Goal: Obtain resource: Obtain resource

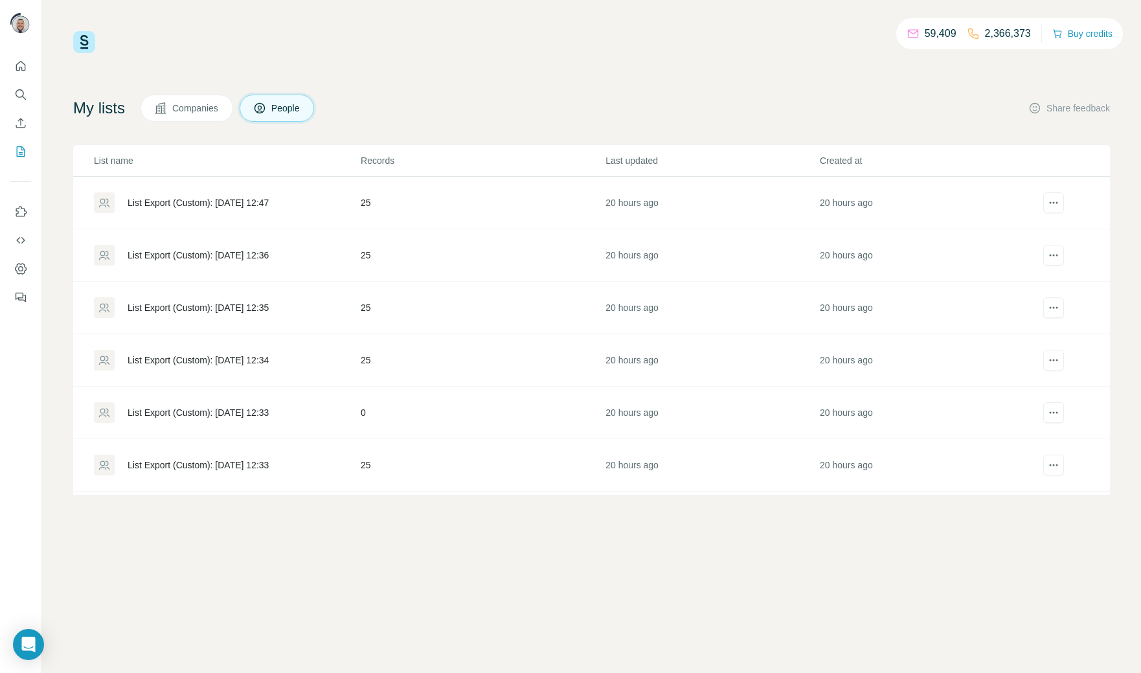
scroll to position [205, 0]
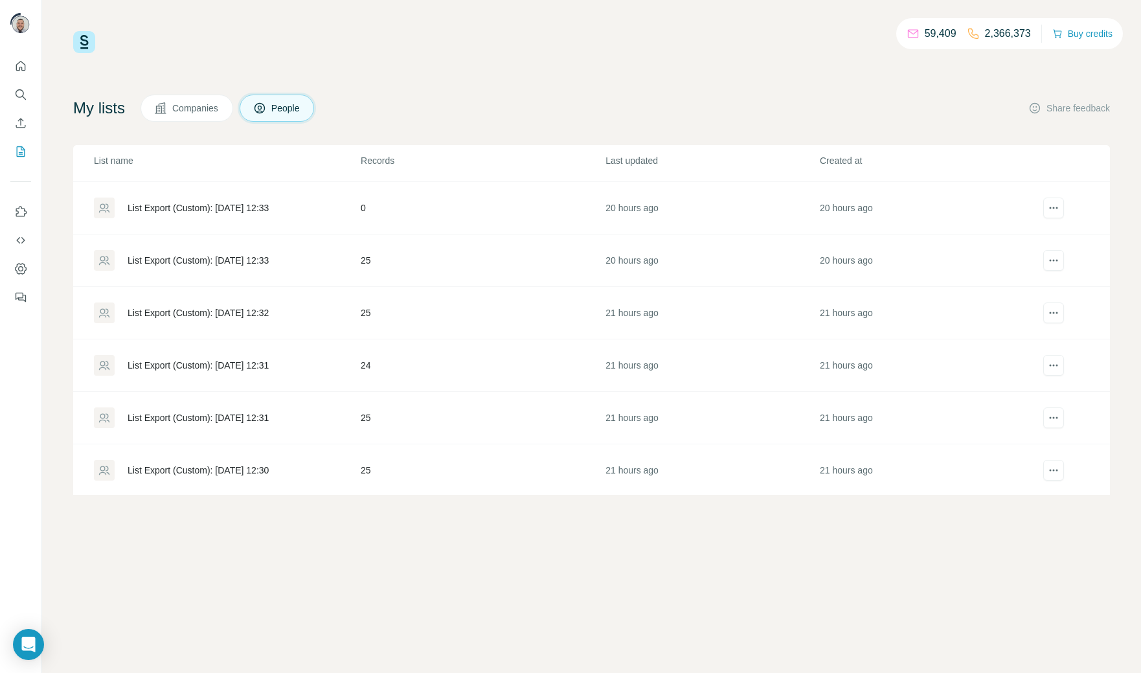
click at [253, 367] on div "List Export (Custom): [DATE] 12:31" at bounding box center [198, 365] width 141 height 13
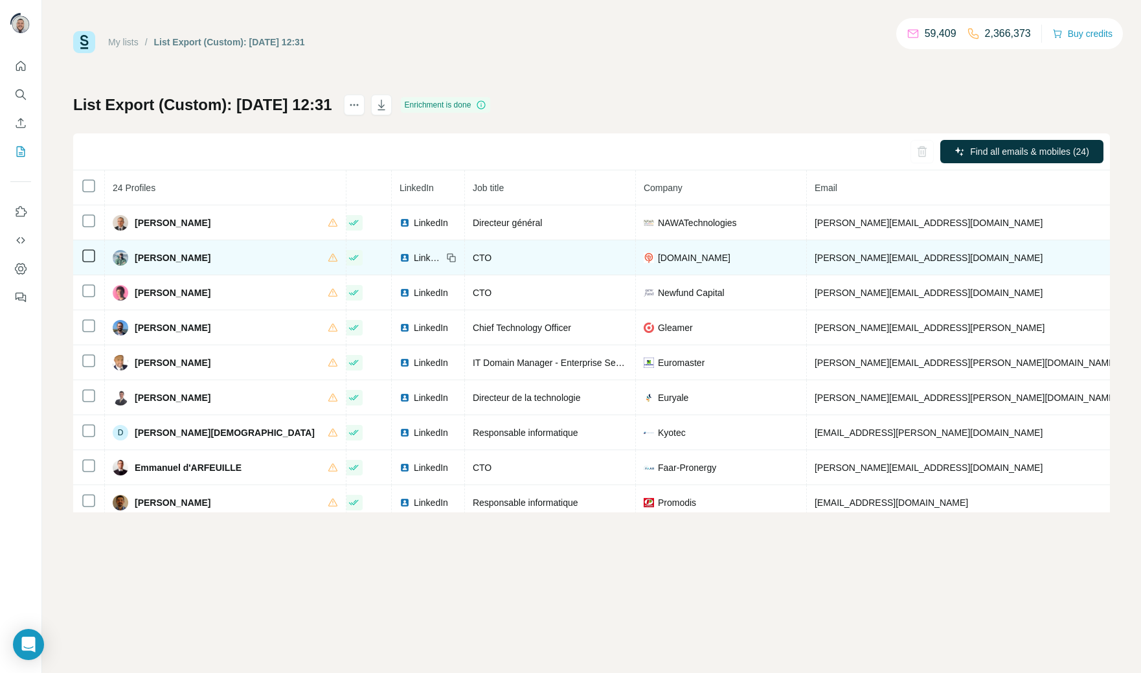
scroll to position [0, 35]
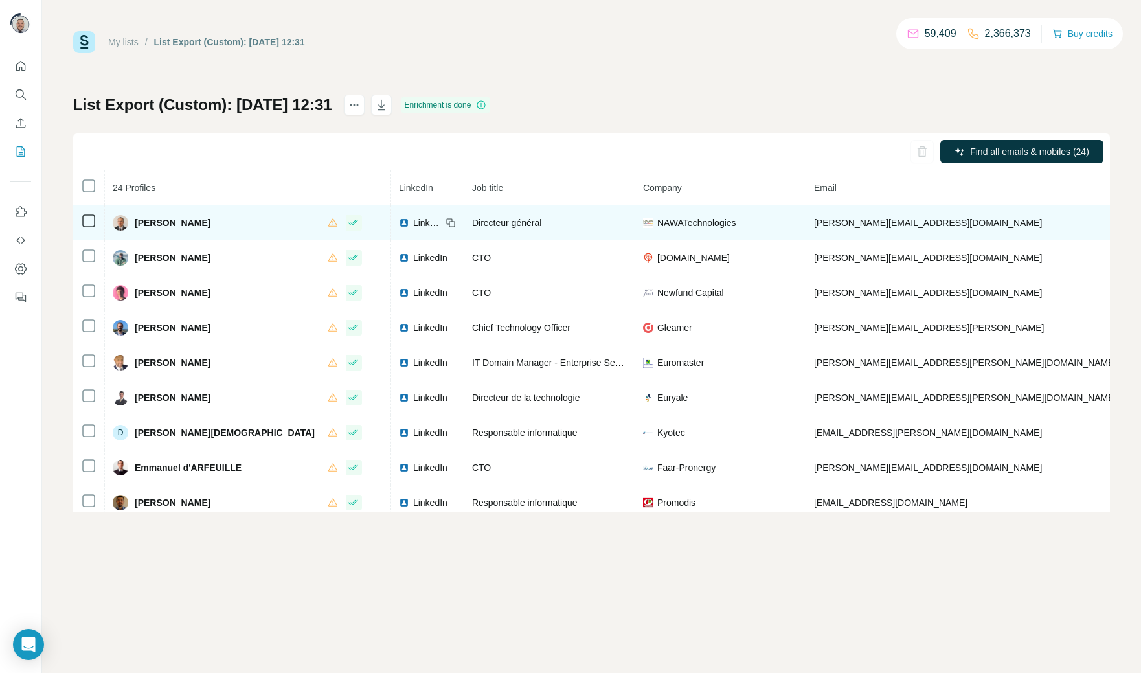
drag, startPoint x: 982, startPoint y: 222, endPoint x: 912, endPoint y: 222, distance: 70.0
copy span "+33607429845"
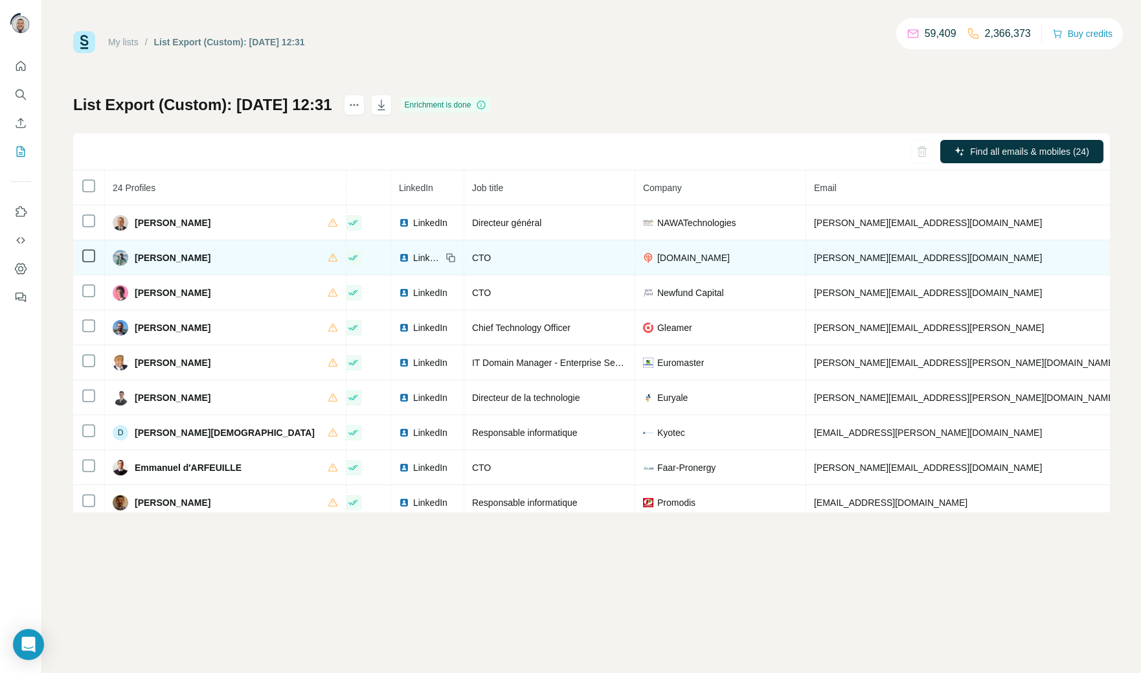
drag, startPoint x: 981, startPoint y: 261, endPoint x: 904, endPoint y: 263, distance: 77.1
copy span "+33651733398"
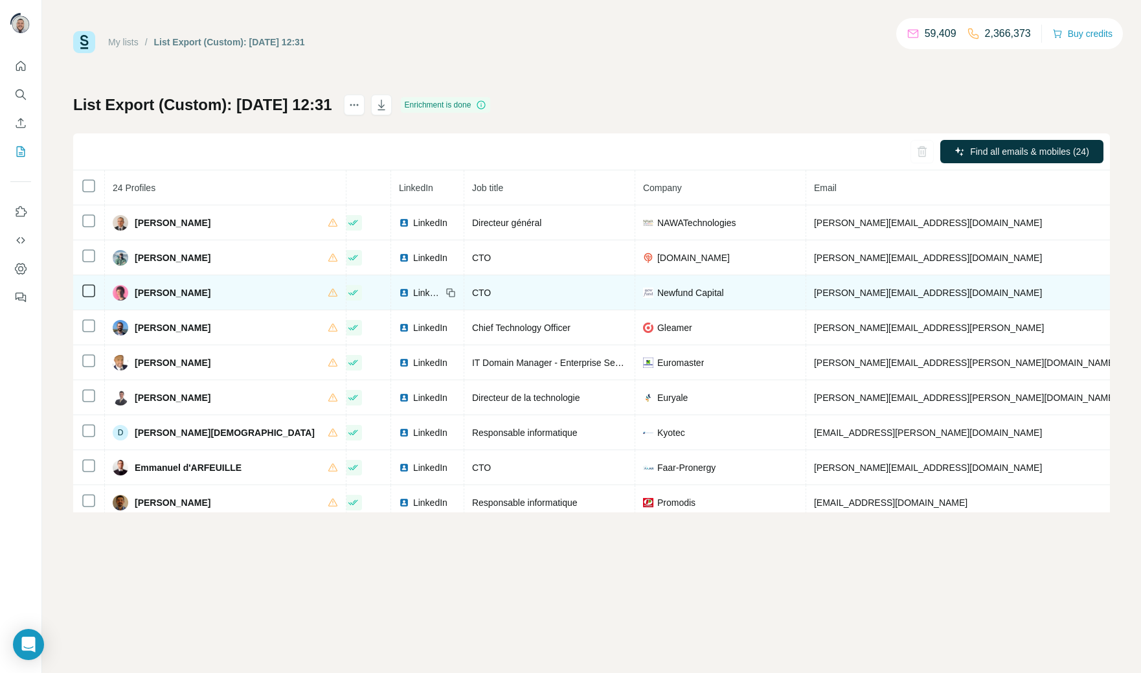
drag, startPoint x: 973, startPoint y: 296, endPoint x: 908, endPoint y: 300, distance: 64.9
copy span "33635117538"
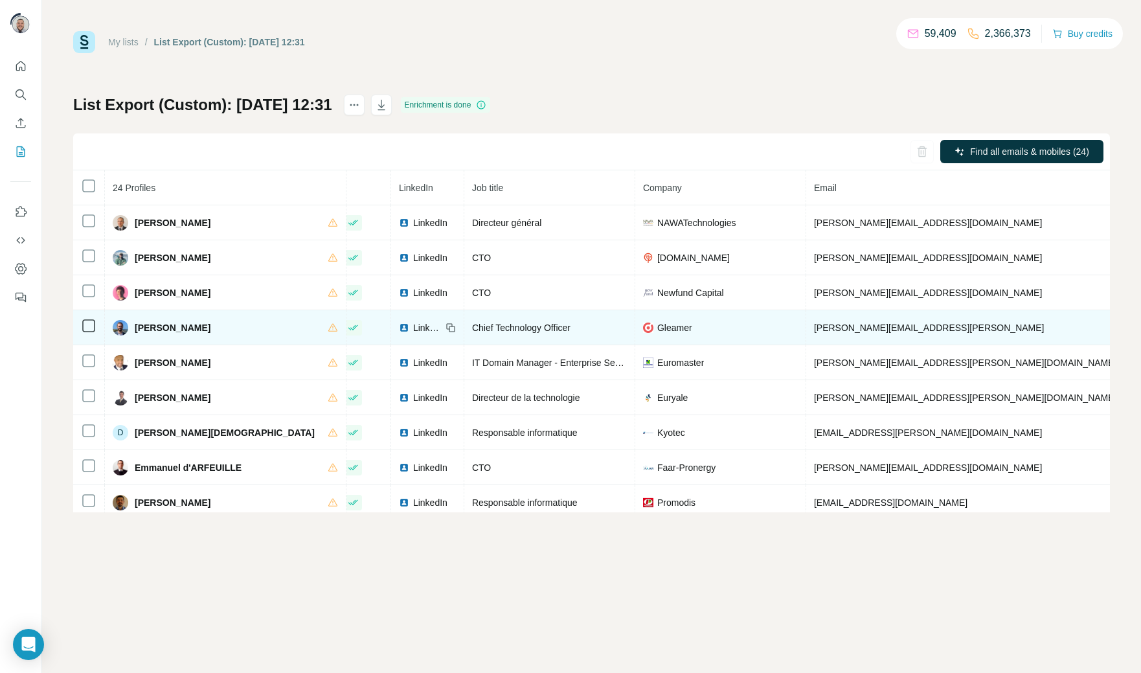
drag, startPoint x: 977, startPoint y: 330, endPoint x: 907, endPoint y: 331, distance: 69.3
copy span "+33633574108"
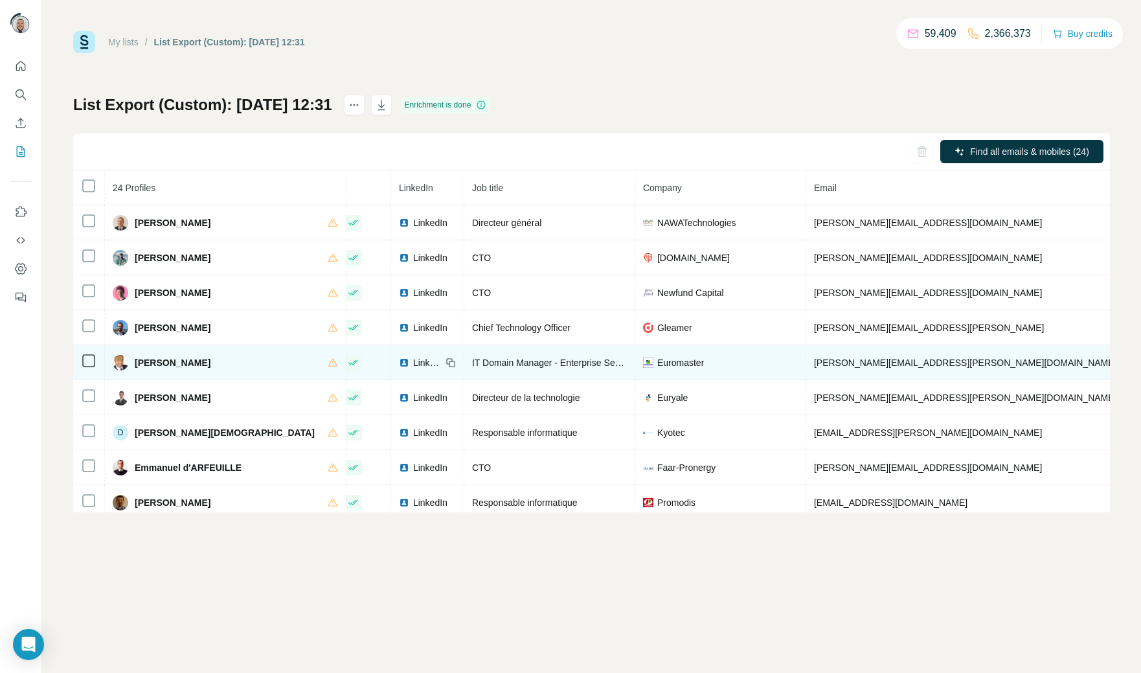
copy span "+33631555930"
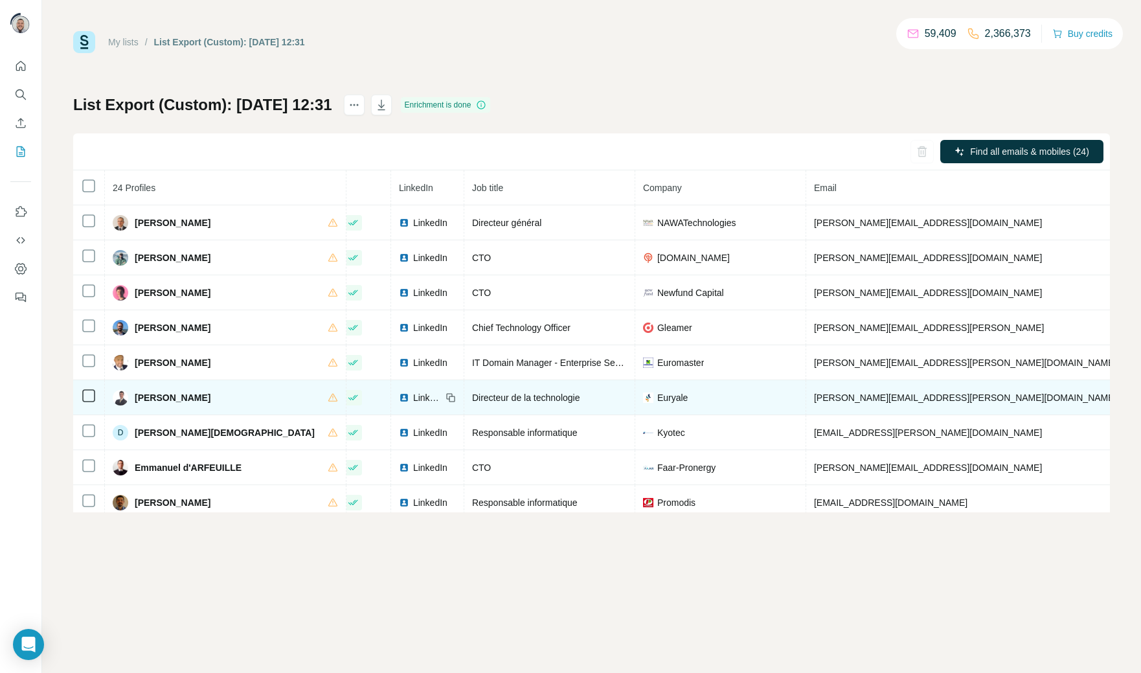
copy span "33642999648"
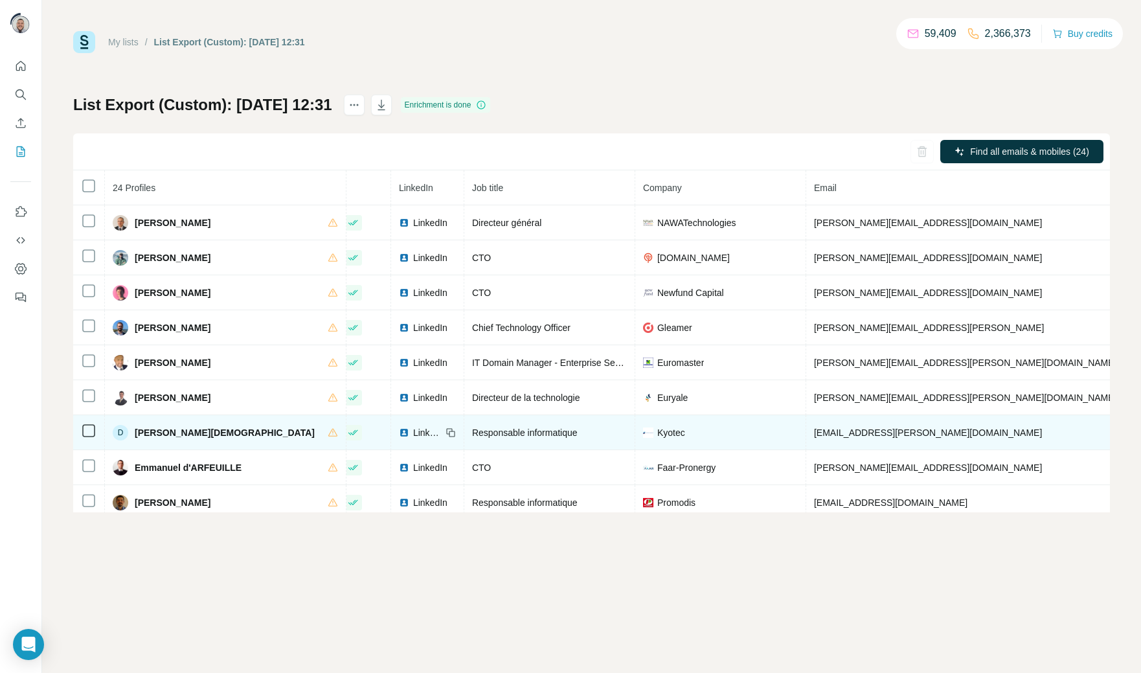
copy span "33651593412"
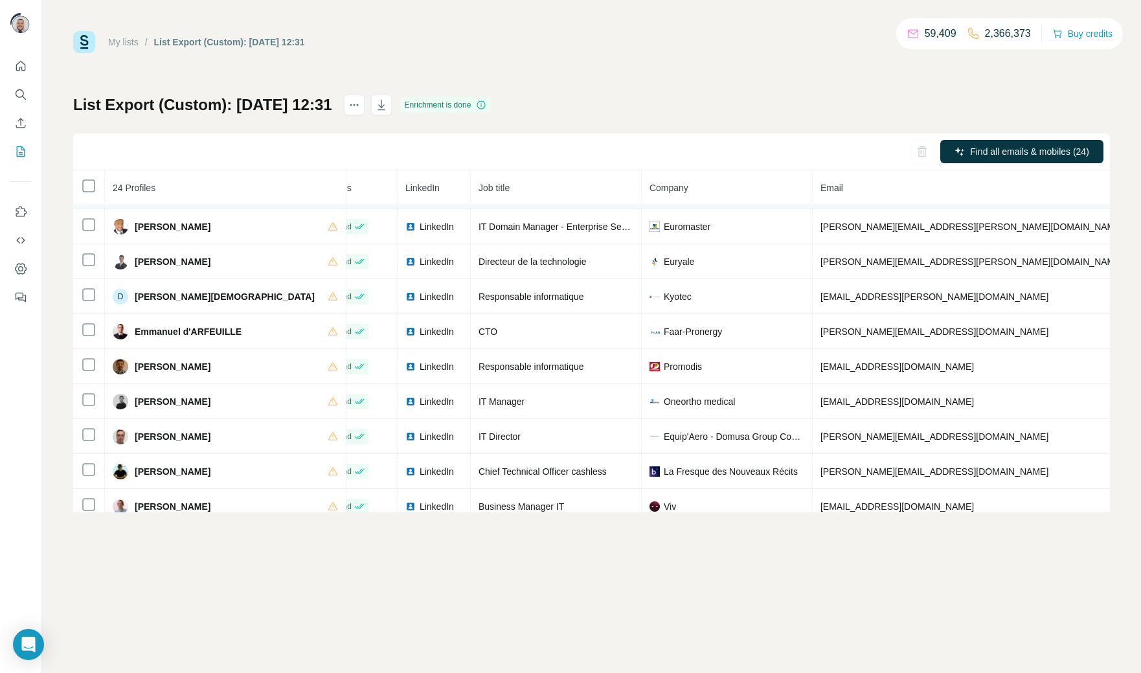
scroll to position [137, 28]
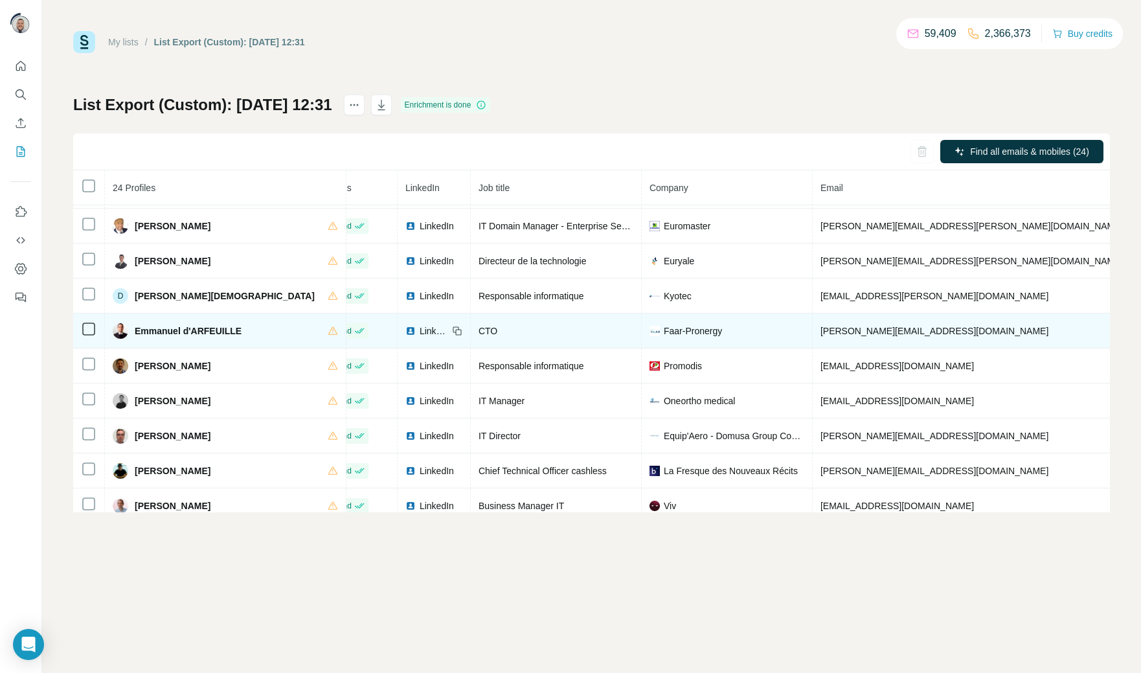
copy span "33698284803"
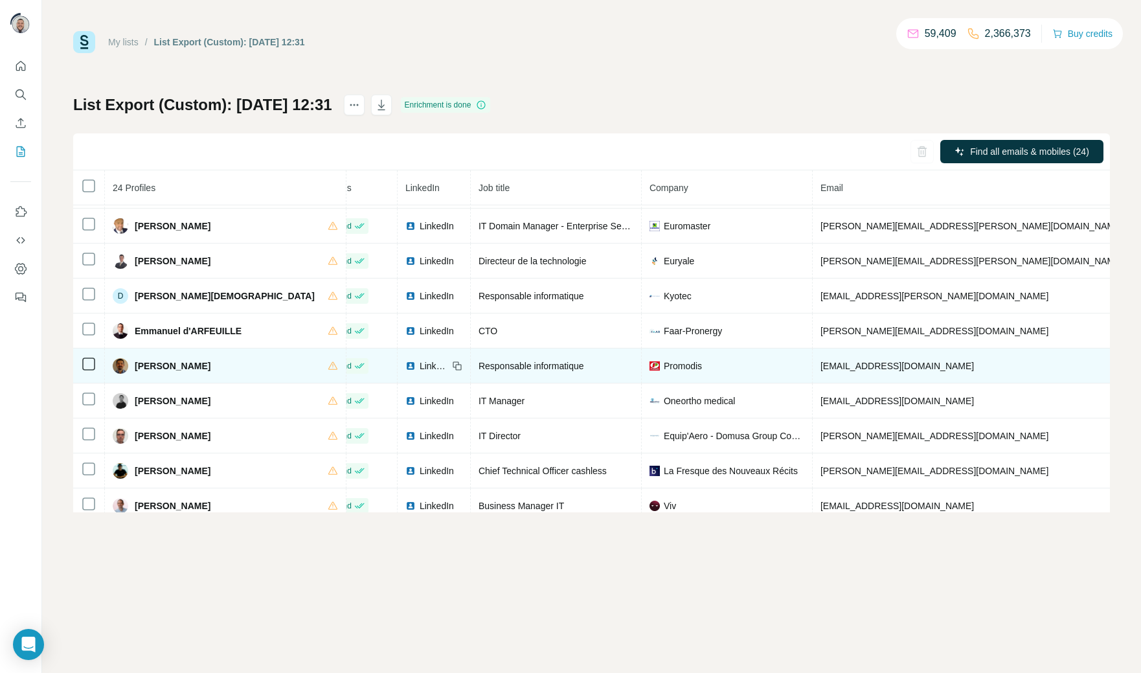
copy span "33633613506"
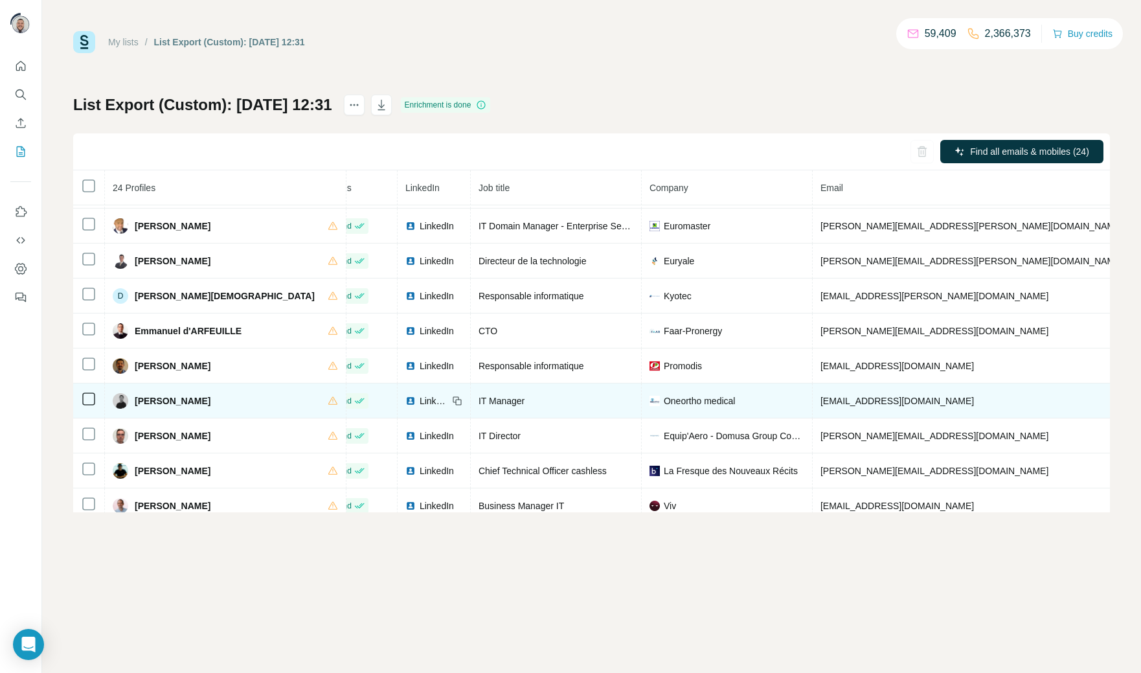
copy span "+33781666054"
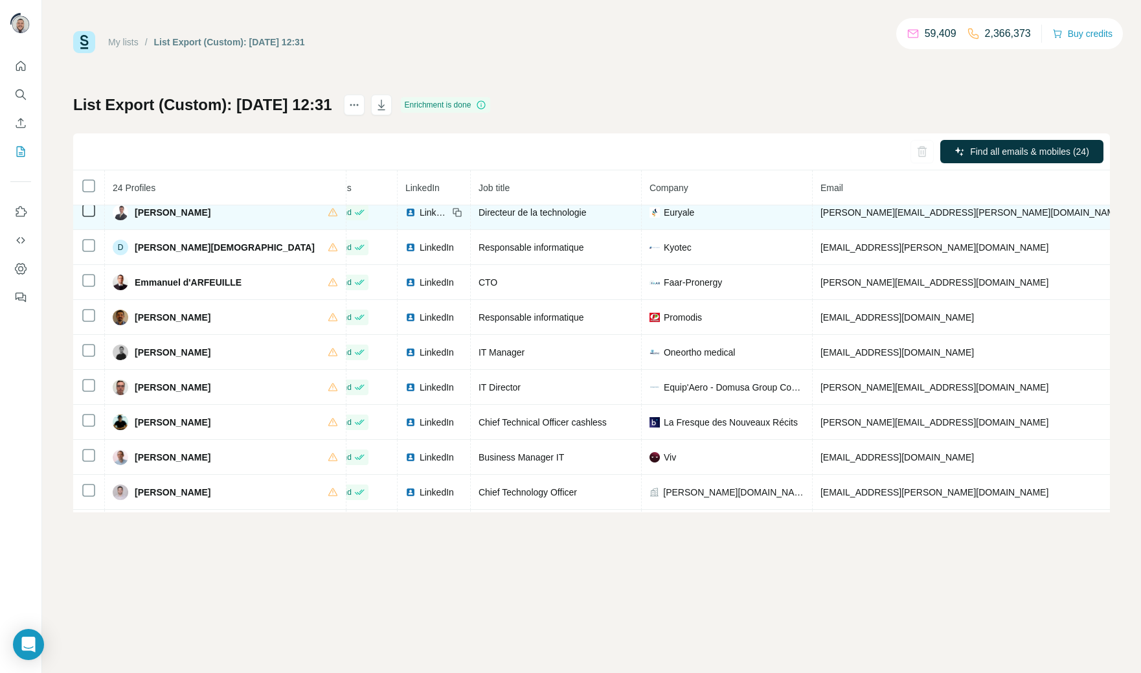
scroll to position [187, 28]
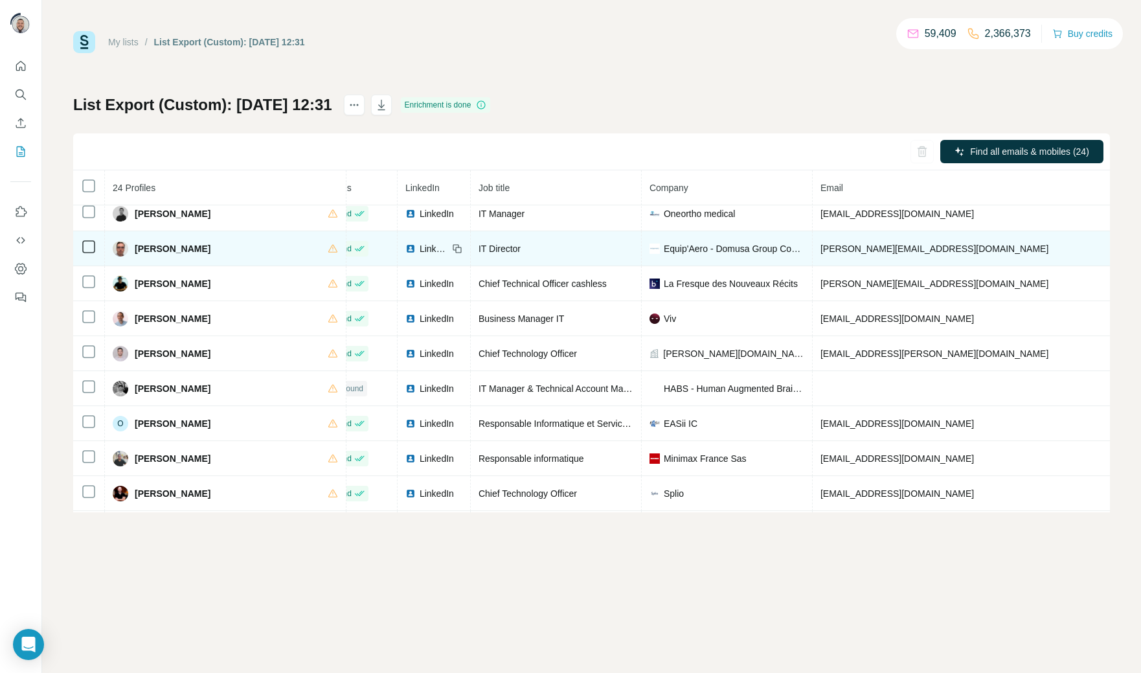
scroll to position [324, 28]
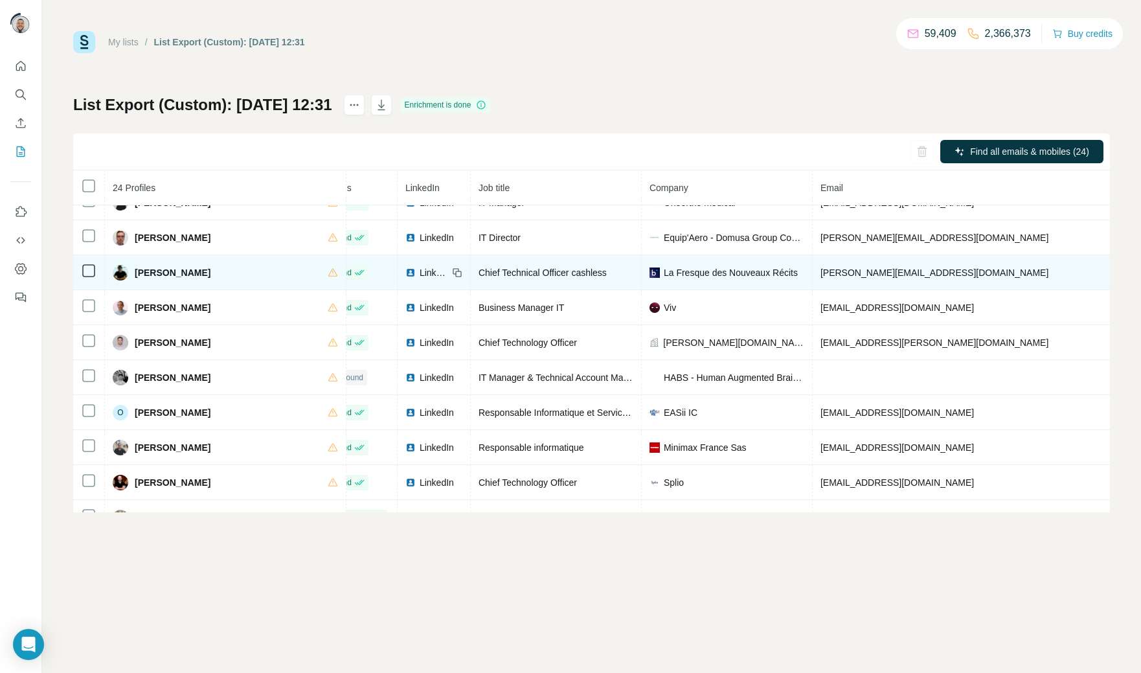
scroll to position [336, 28]
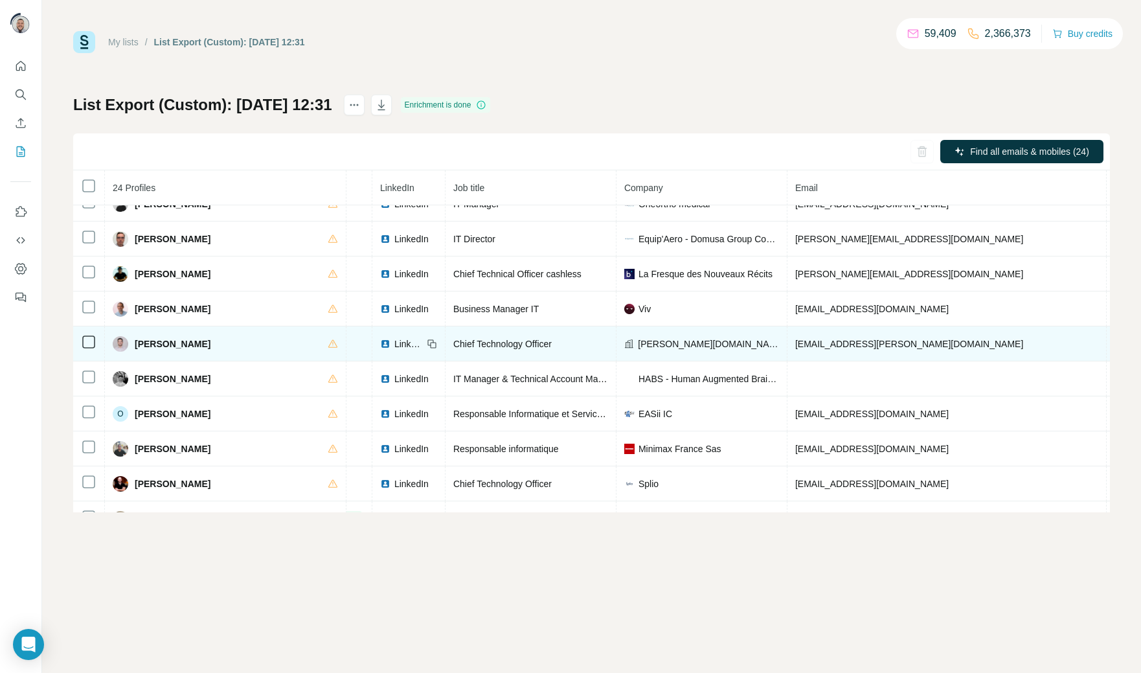
scroll to position [332, 0]
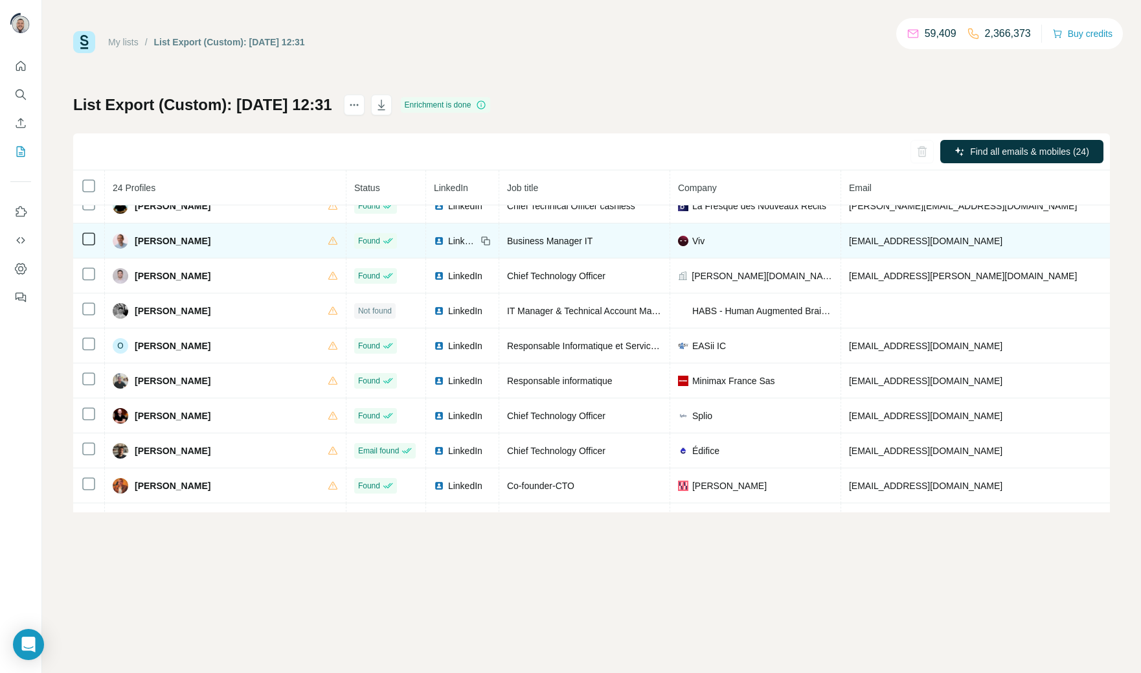
scroll to position [409, 0]
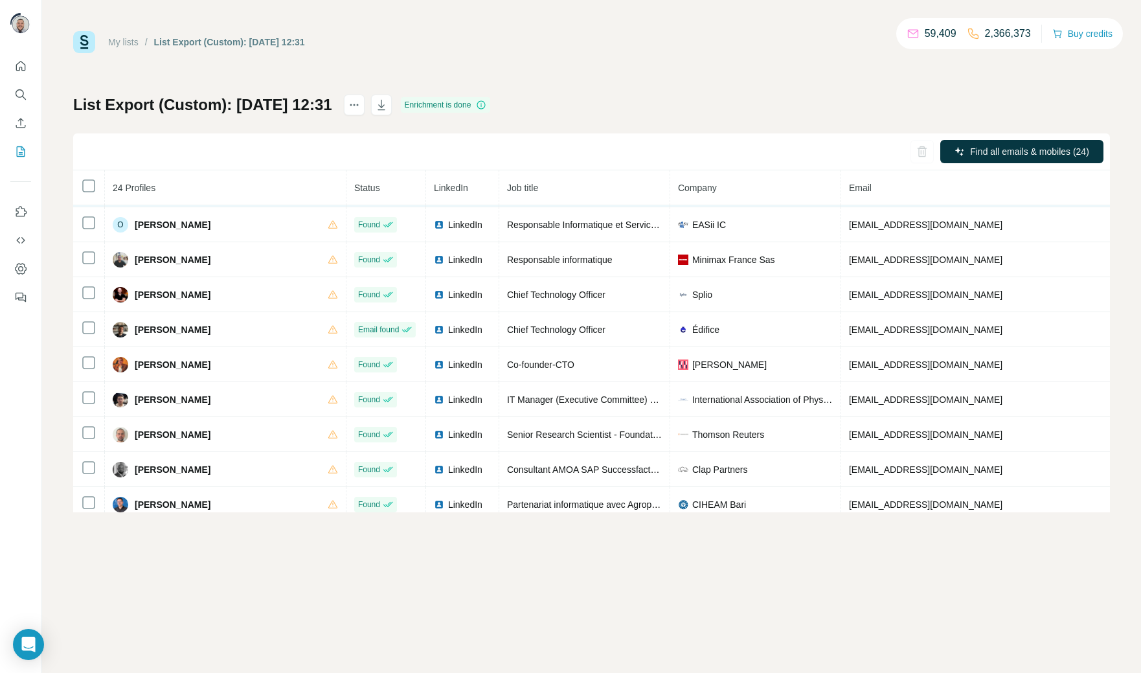
scroll to position [543, 0]
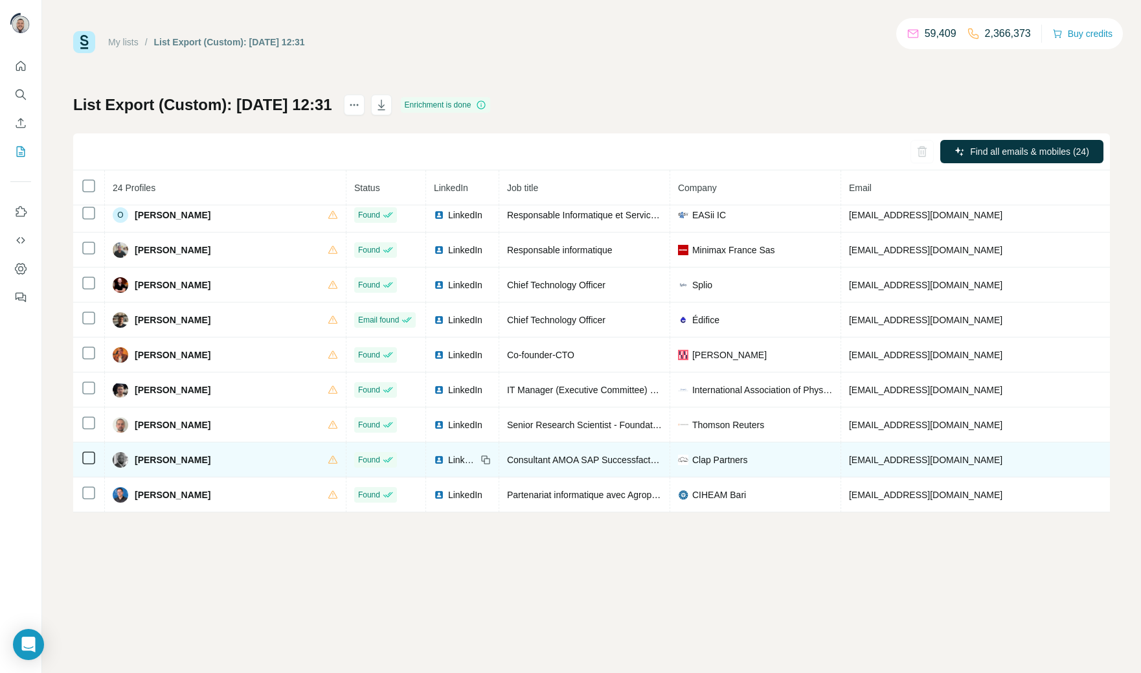
click at [507, 457] on span "Consultant AMOA SAP Successfactors - Employee Central & Data migration" at bounding box center [660, 460] width 306 height 10
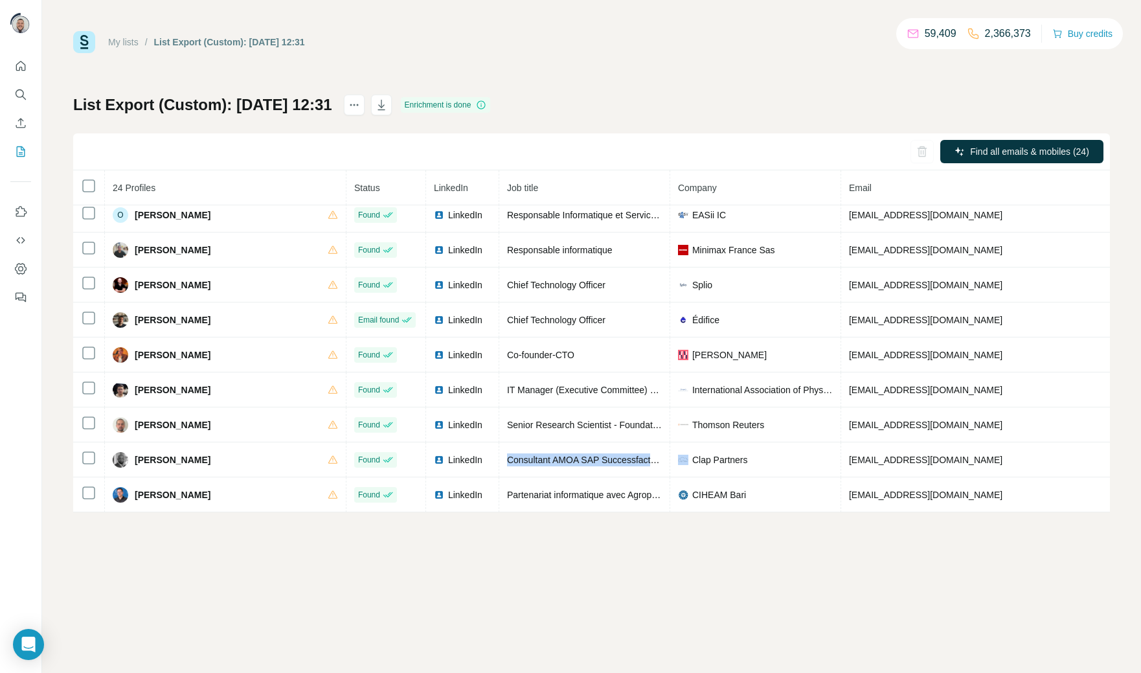
click at [543, 34] on div "My lists / List Export (Custom): 23/09/2025 12:31 59,409 2,366,373 Buy credits" at bounding box center [591, 42] width 1037 height 22
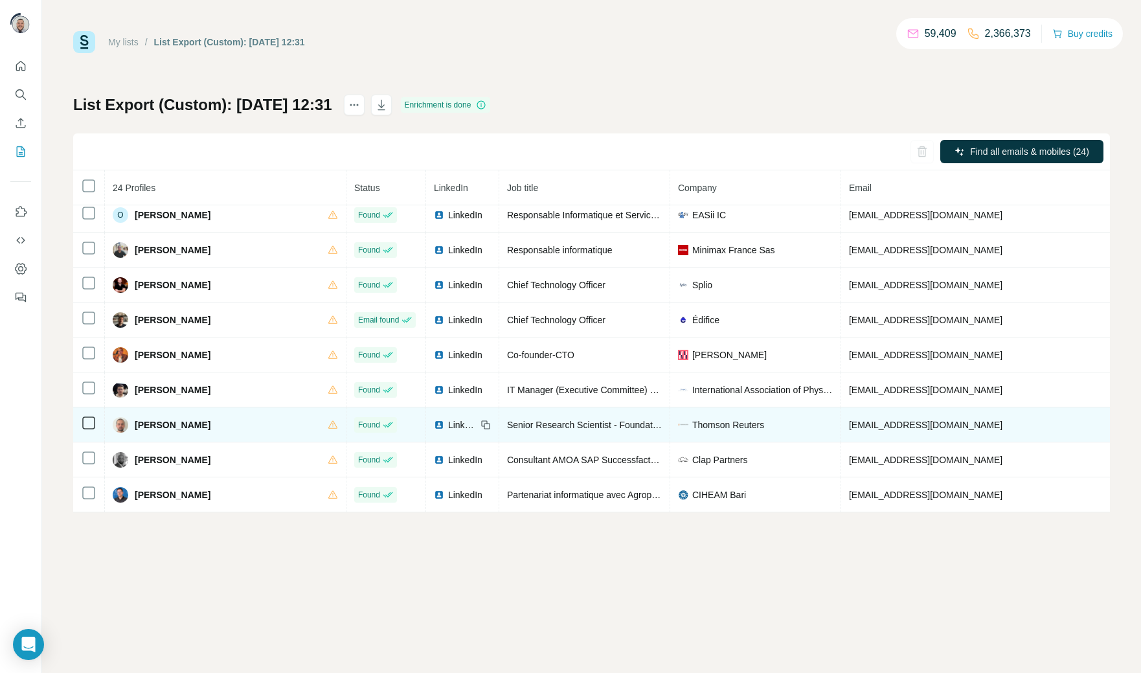
scroll to position [0, 0]
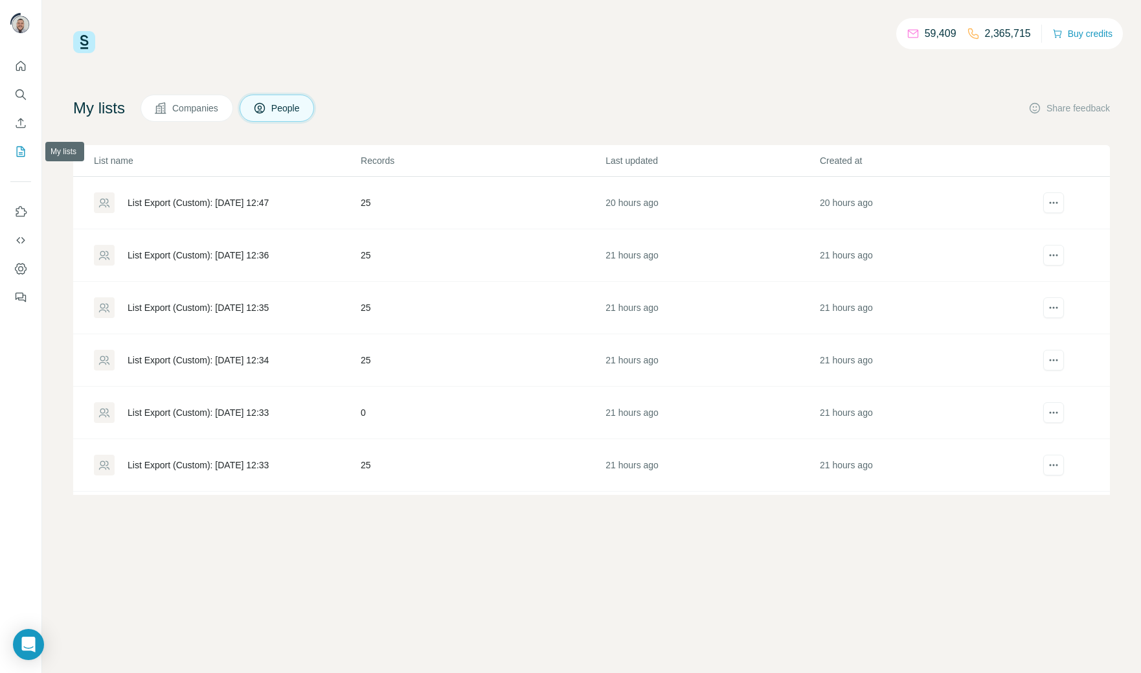
click at [19, 151] on icon "My lists" at bounding box center [20, 151] width 13 height 13
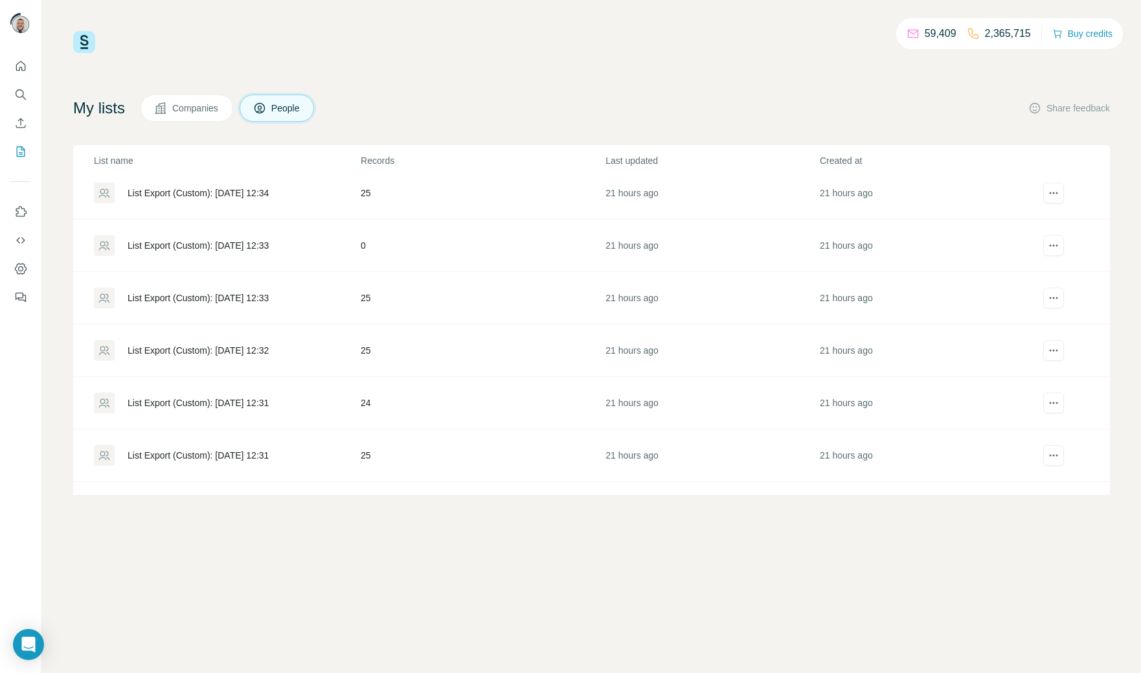
scroll to position [164, 0]
click at [248, 352] on div "List Export (Custom): 23/09/2025 12:32" at bounding box center [198, 353] width 141 height 13
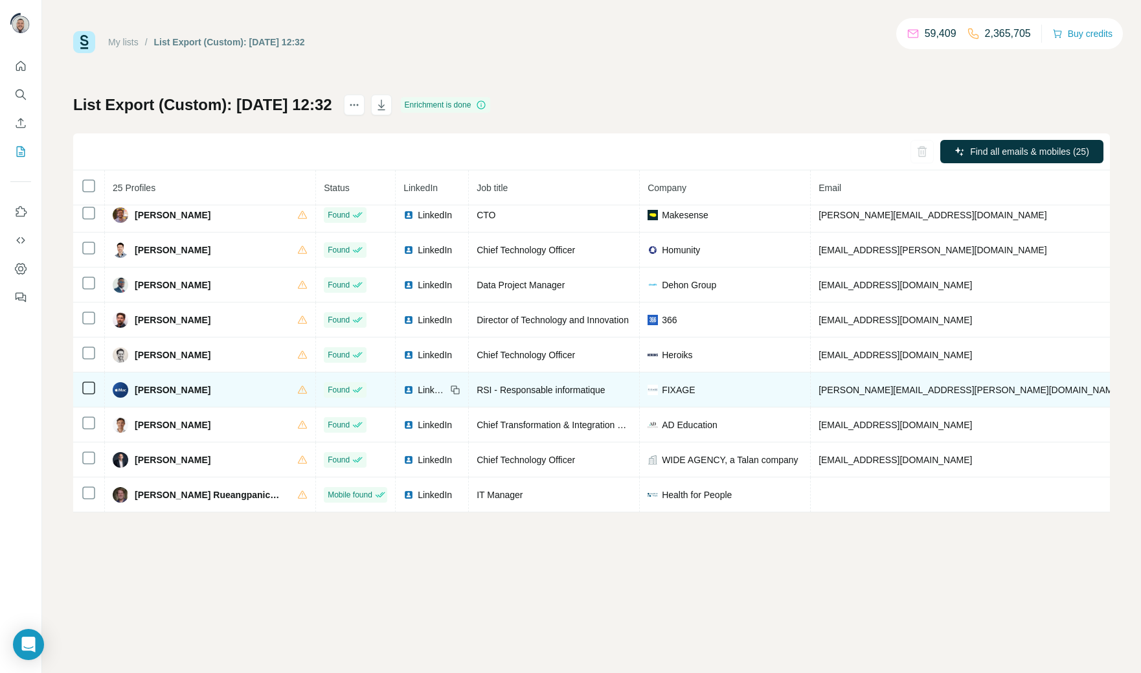
scroll to position [48, 0]
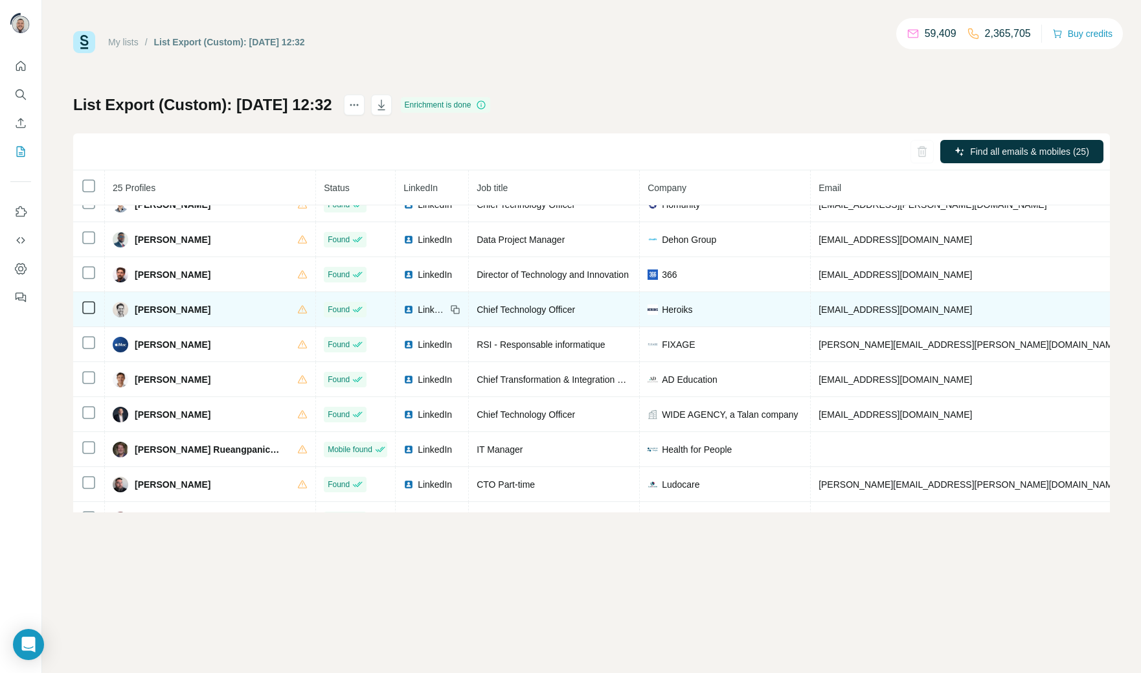
scroll to position [92, 0]
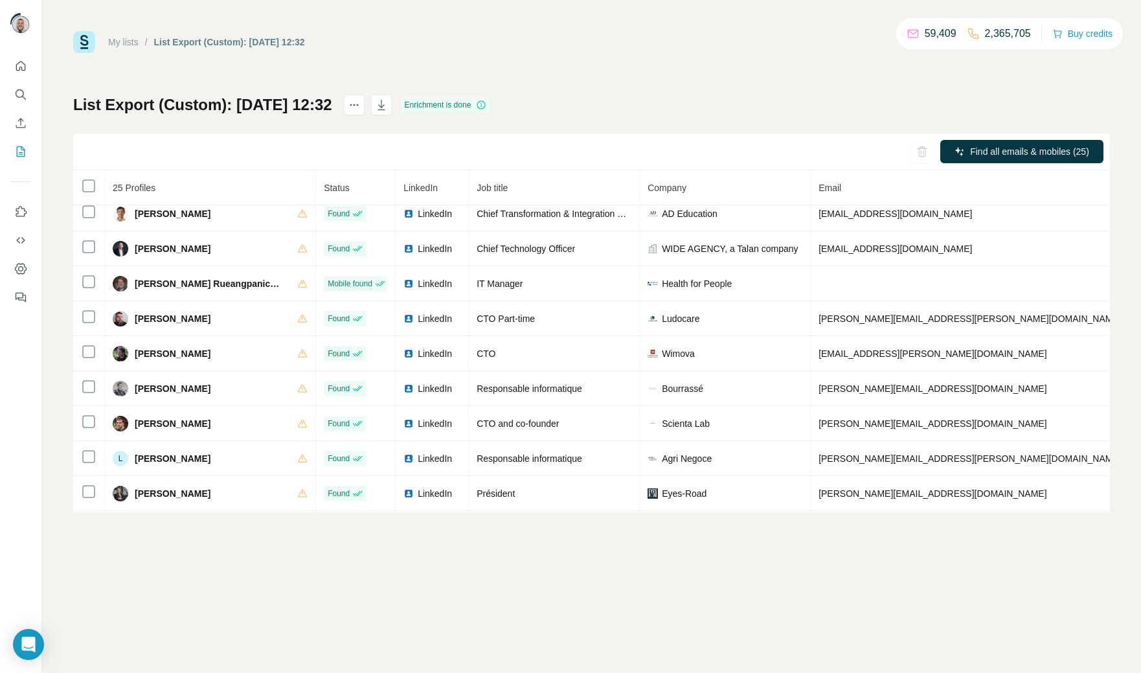
scroll to position [266, 0]
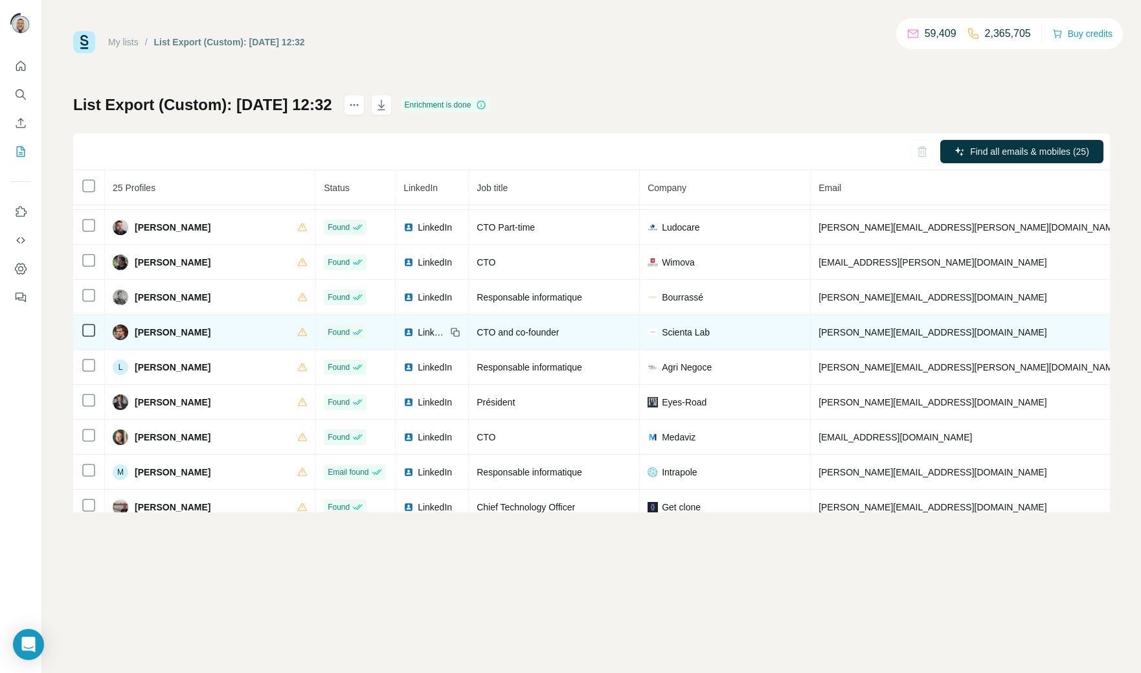
scroll to position [347, 0]
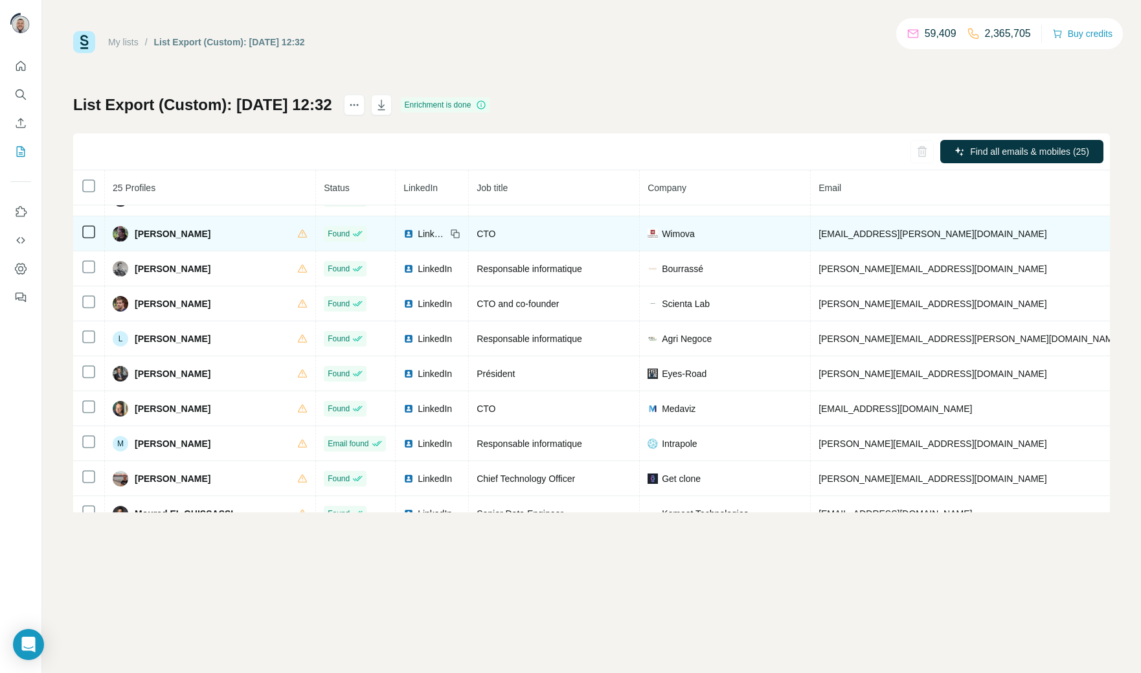
scroll to position [376, 0]
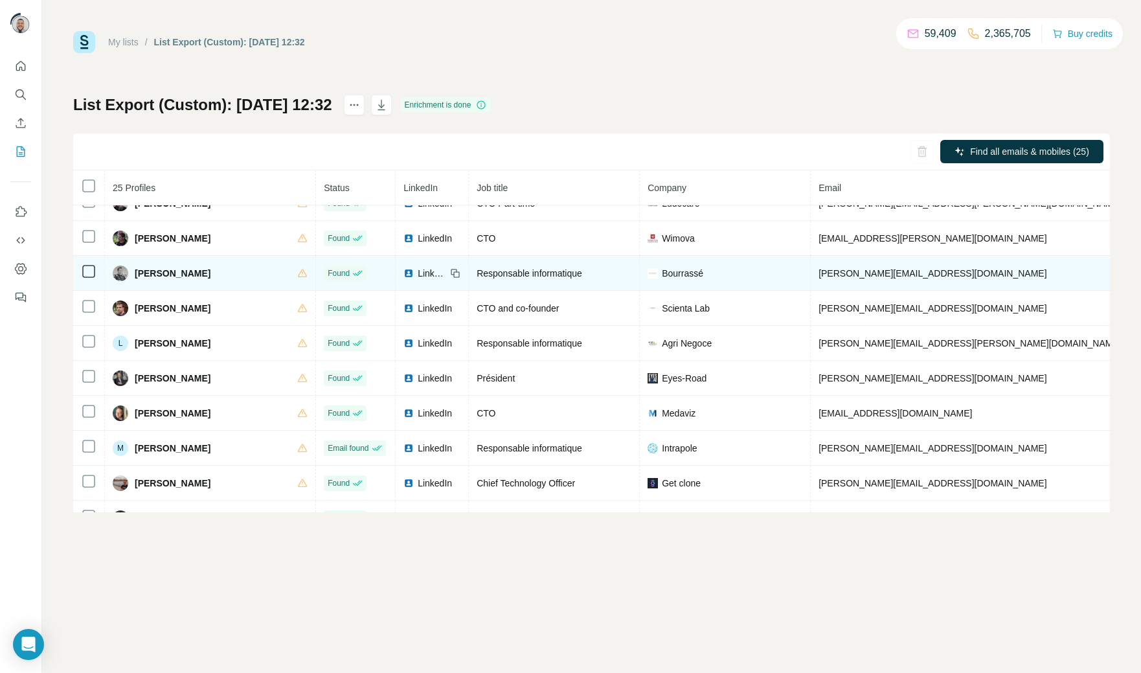
scroll to position [402, 0]
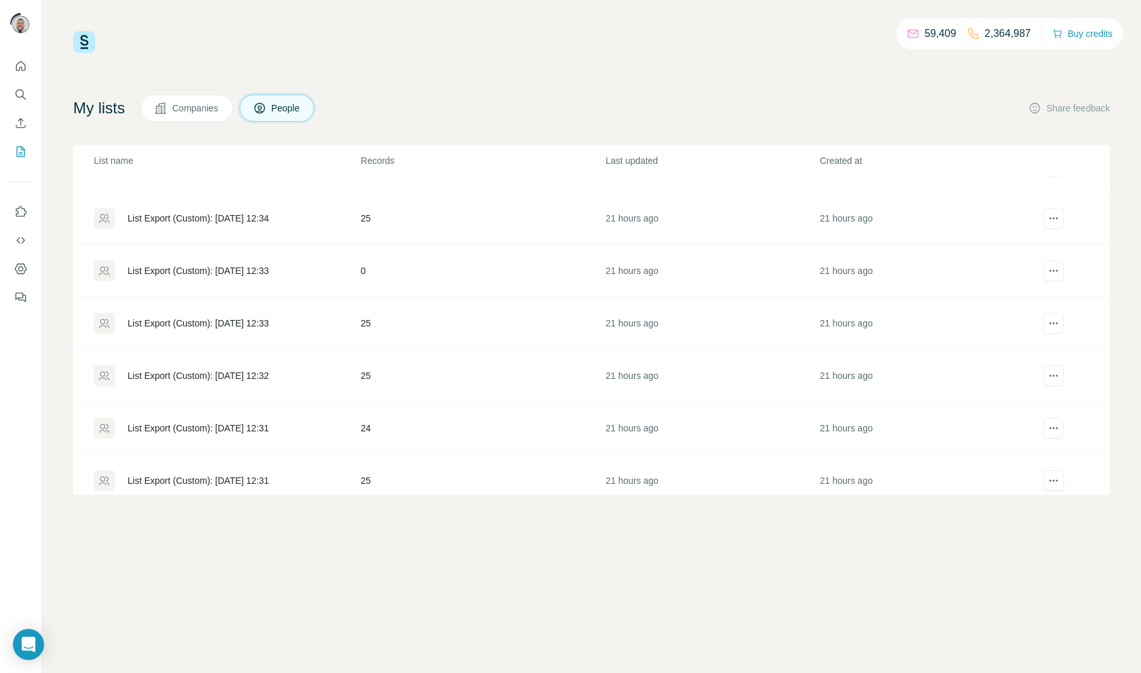
scroll to position [141, 0]
click at [240, 321] on div "List Export (Custom): 23/09/2025 12:33" at bounding box center [198, 323] width 141 height 13
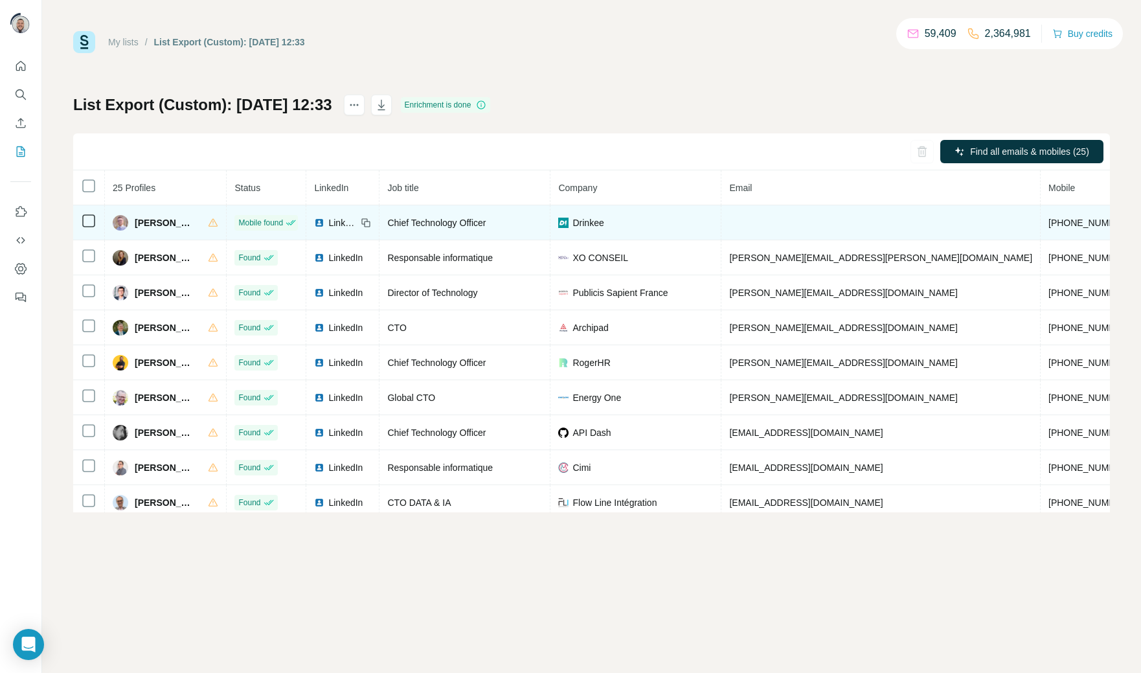
click at [1049, 223] on span "+33633555247" at bounding box center [1090, 223] width 82 height 10
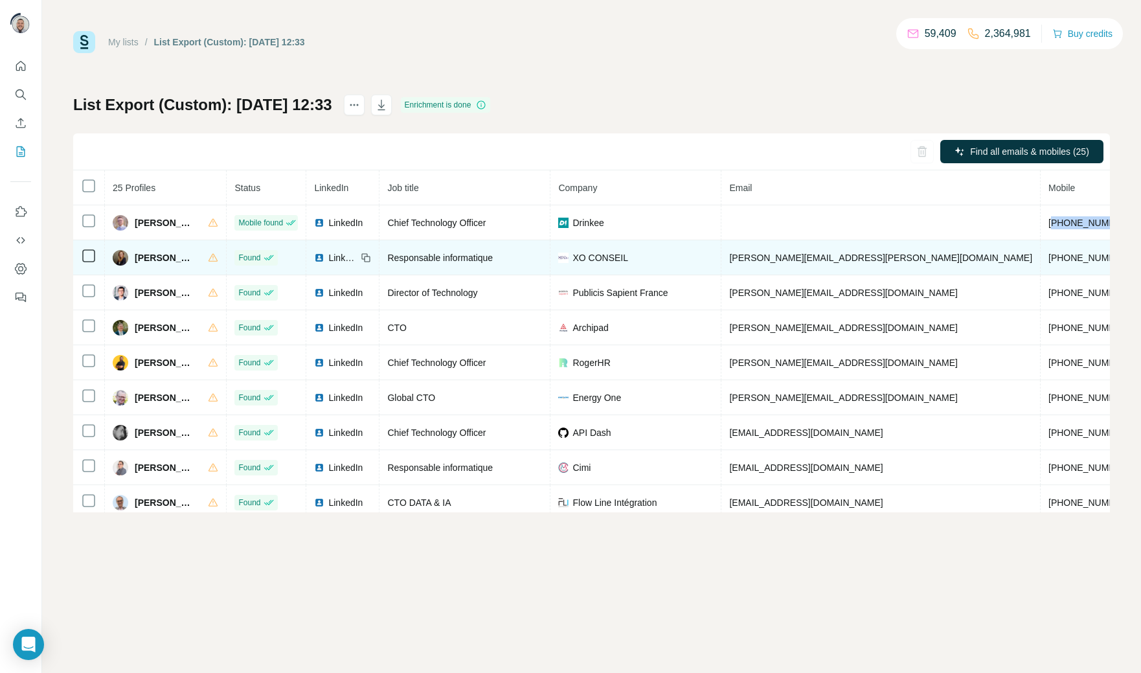
click at [1049, 262] on span "+33614292169" at bounding box center [1090, 258] width 82 height 10
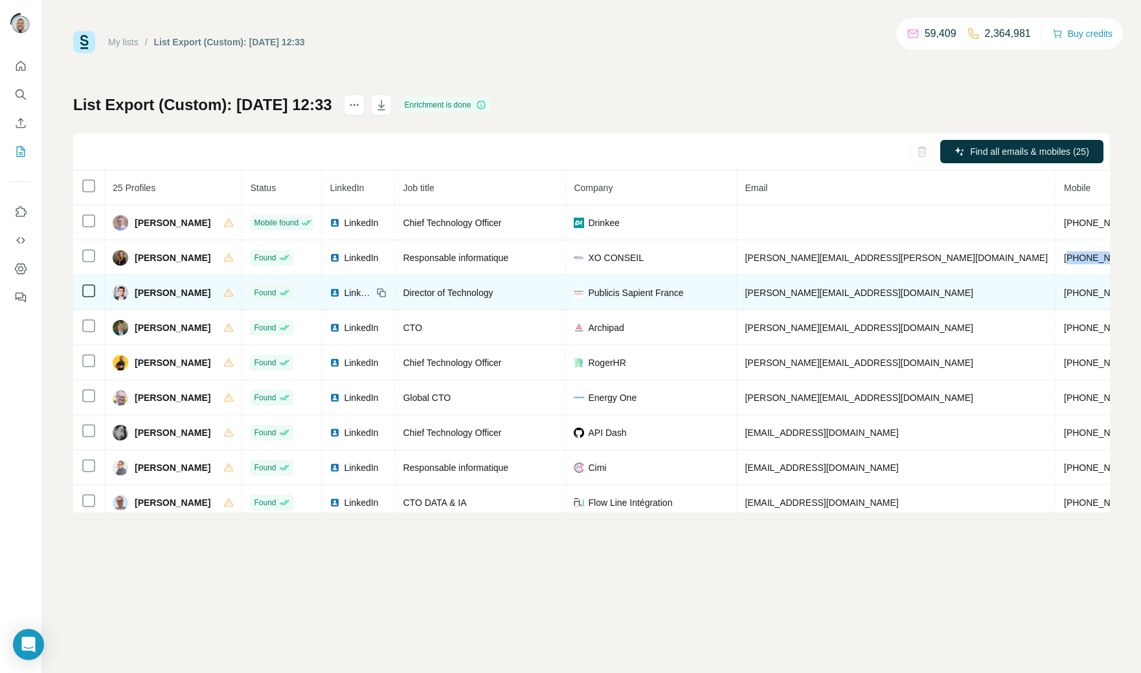
click at [1064, 293] on span "+33665351849" at bounding box center [1105, 293] width 82 height 10
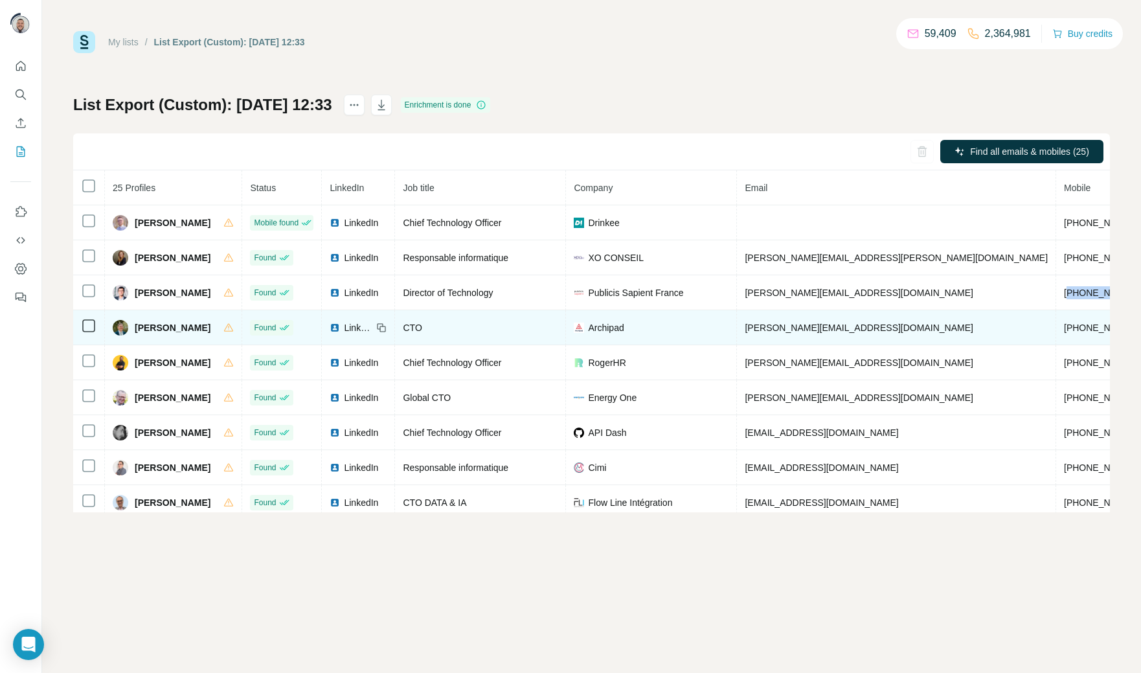
click at [1064, 332] on span "+33789483076" at bounding box center [1105, 328] width 82 height 10
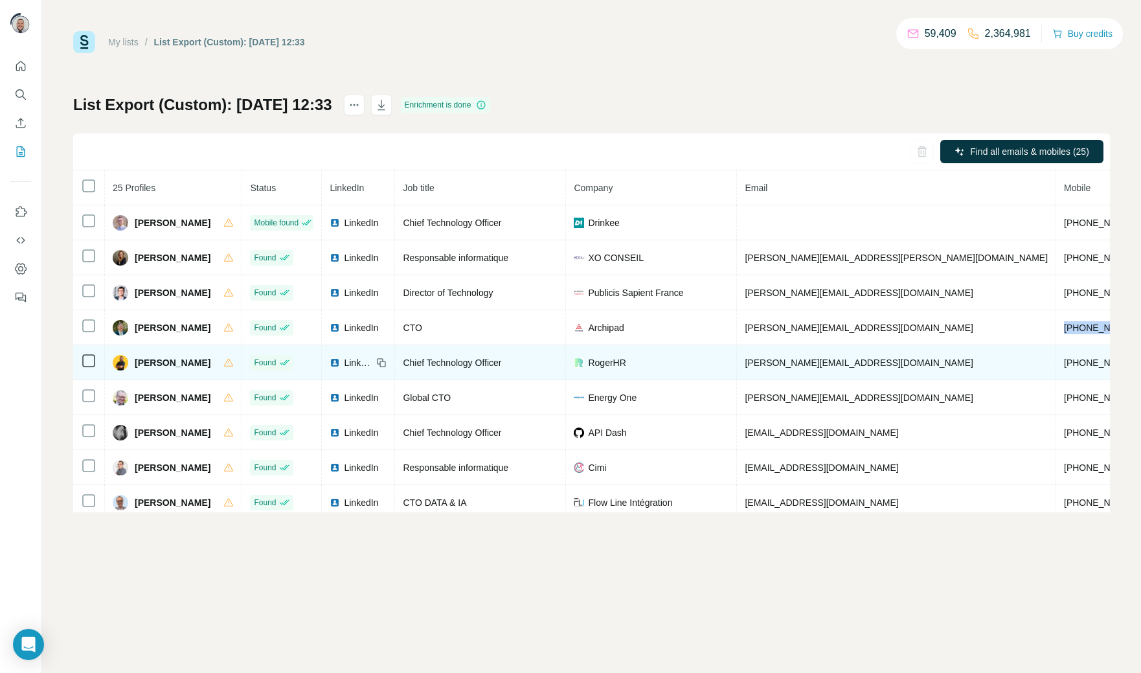
click at [1064, 365] on span "+33616964736" at bounding box center [1105, 363] width 82 height 10
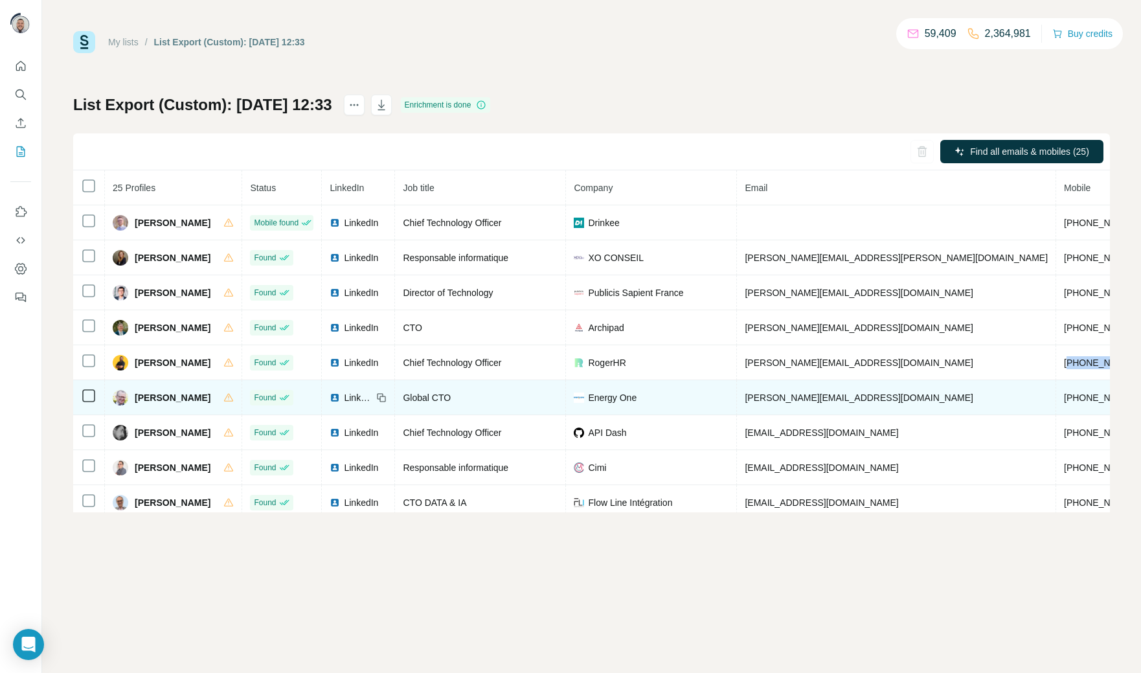
click at [1064, 398] on span "+33145318933" at bounding box center [1105, 398] width 82 height 10
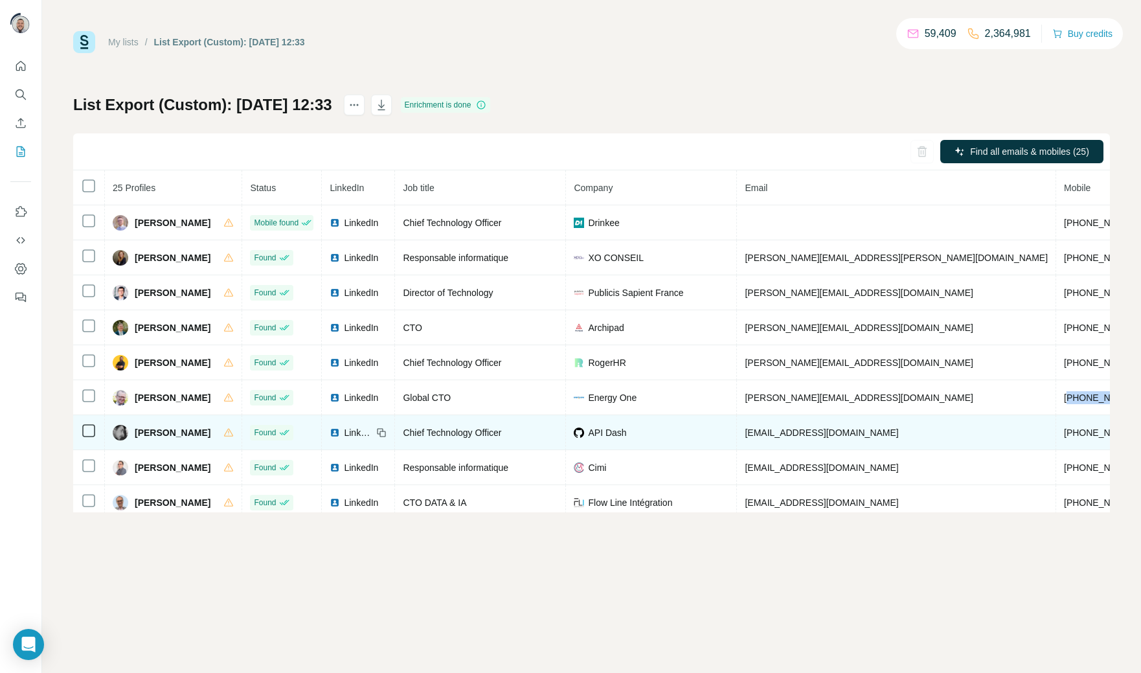
click at [1064, 436] on span "+33660583546" at bounding box center [1105, 432] width 82 height 10
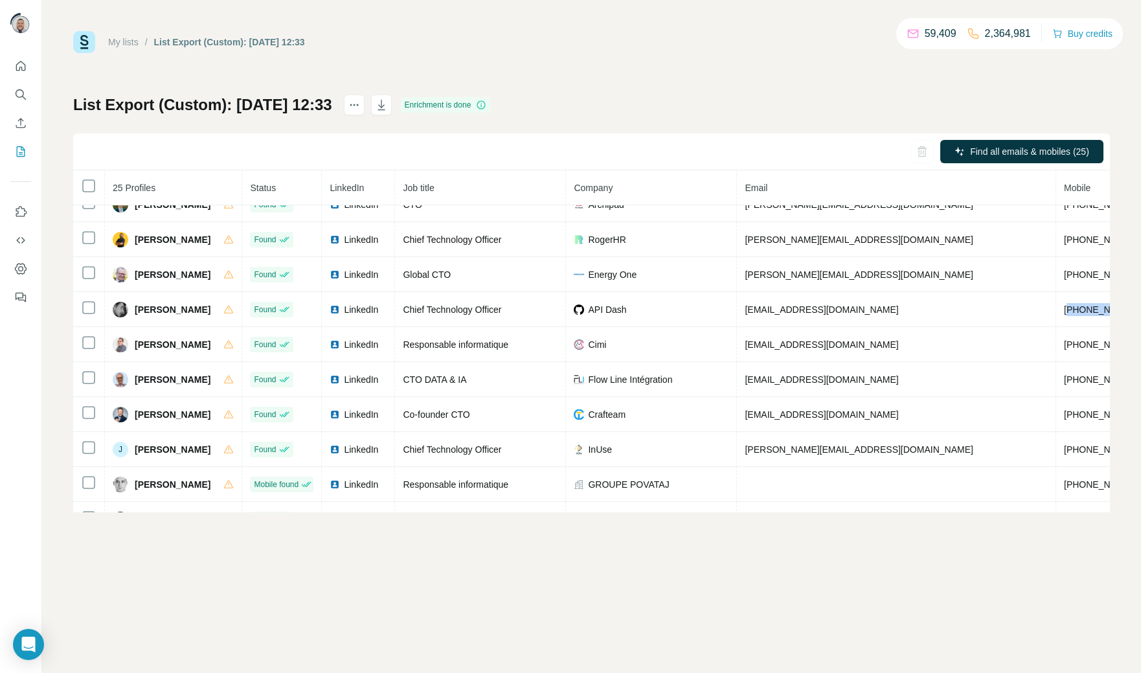
scroll to position [124, 0]
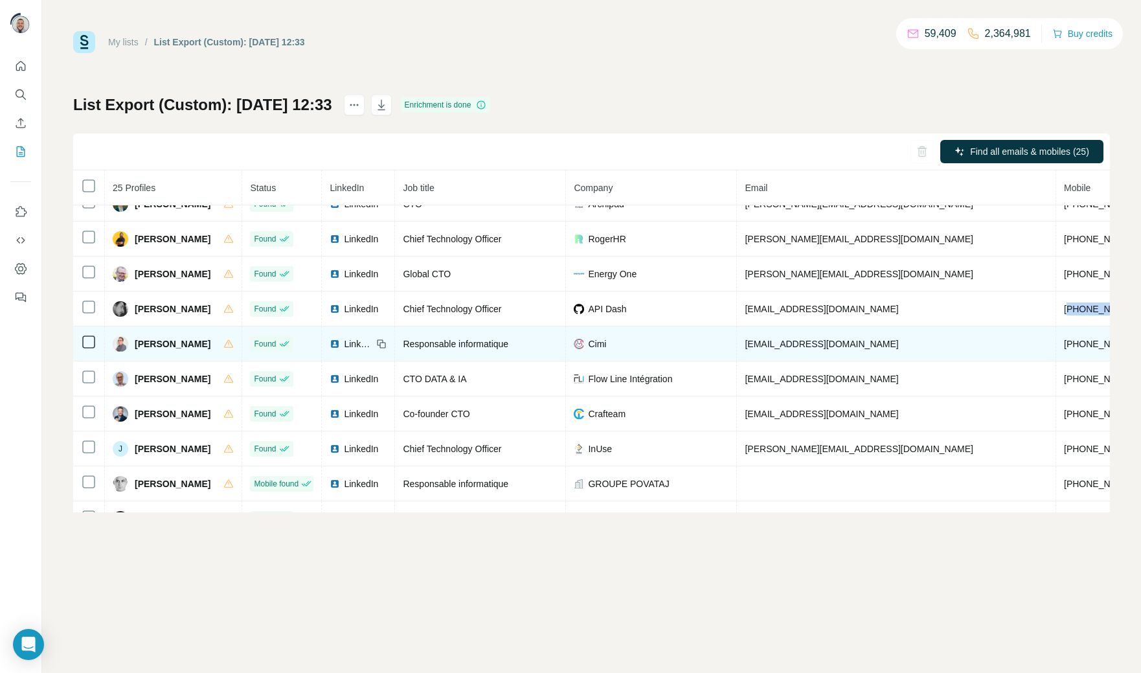
click at [1064, 347] on span "+33683707730" at bounding box center [1105, 344] width 82 height 10
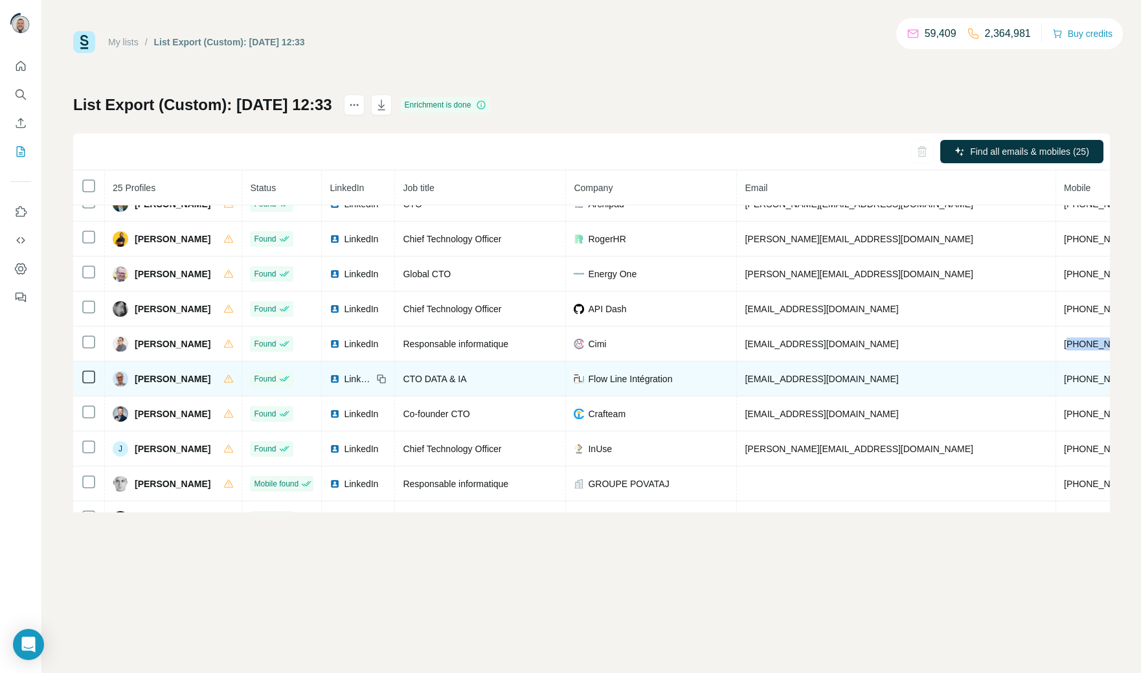
click at [1064, 384] on span "+33650999234" at bounding box center [1105, 379] width 82 height 10
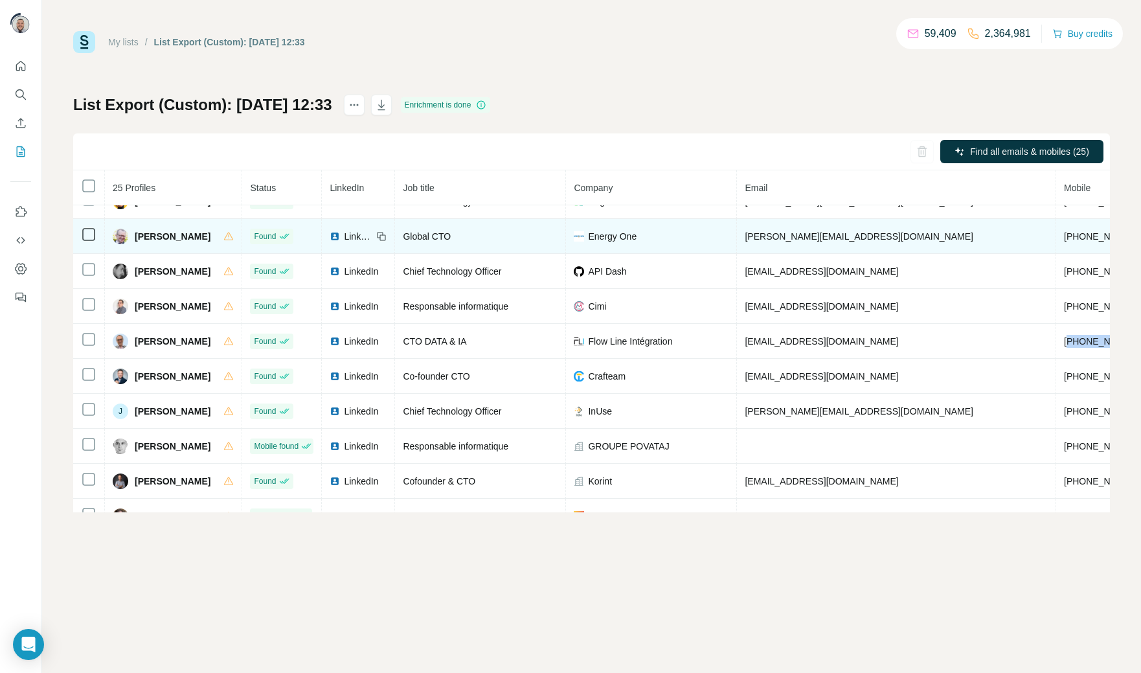
scroll to position [165, 0]
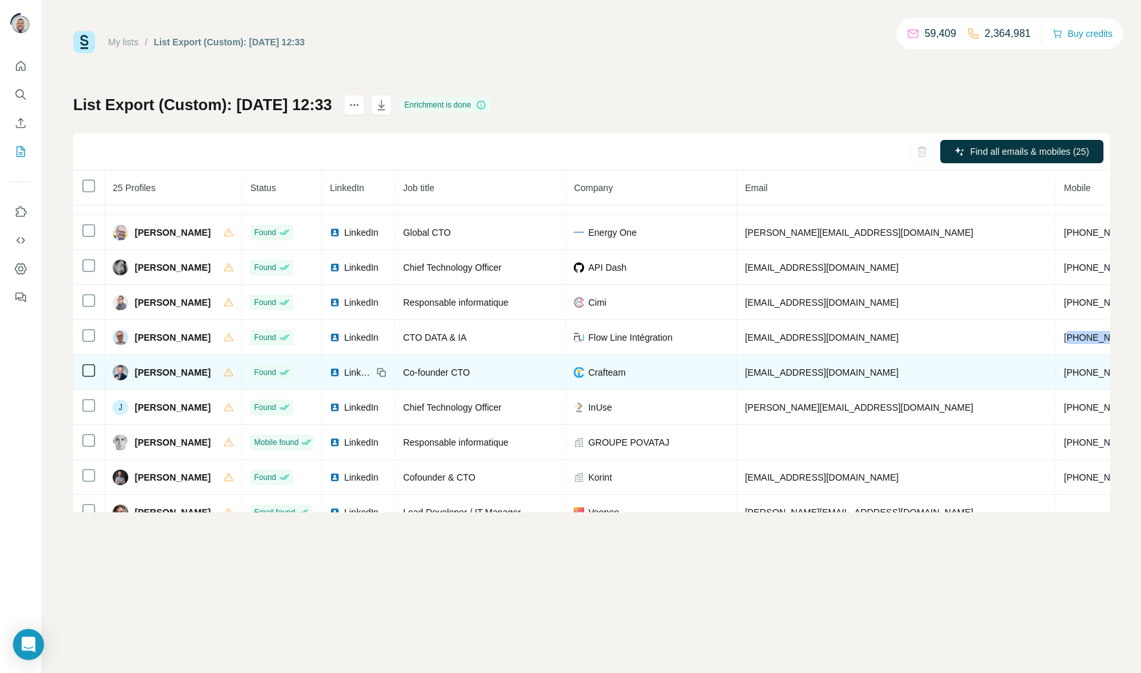
click at [1064, 374] on span "+33620378696" at bounding box center [1105, 372] width 82 height 10
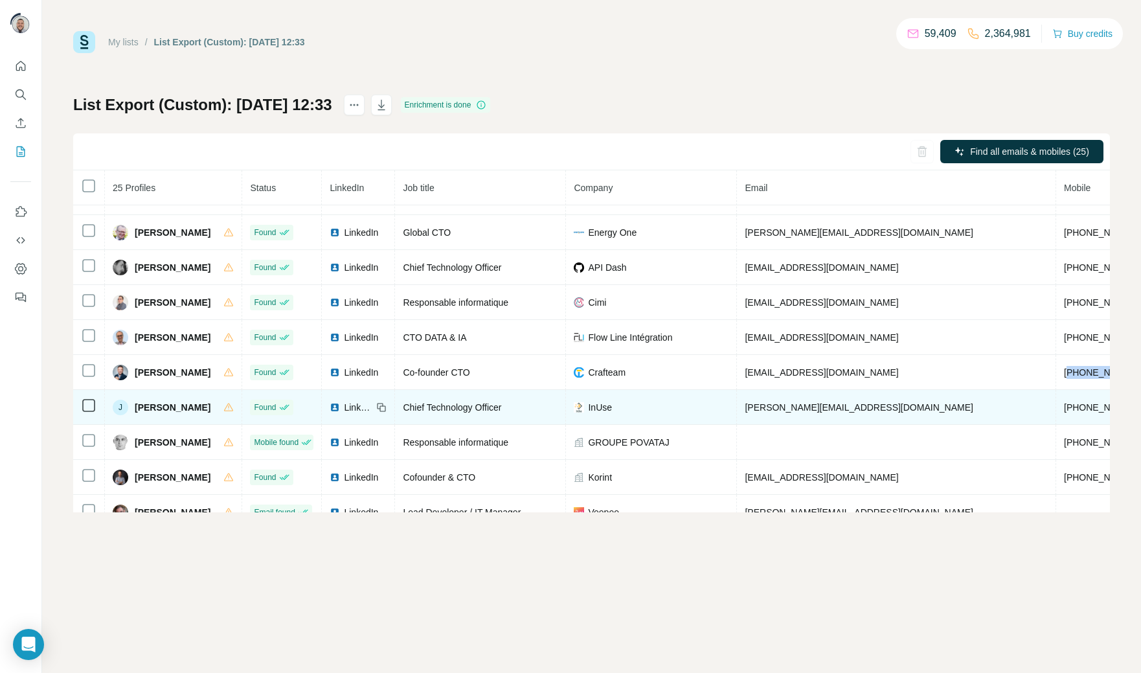
click at [1064, 411] on span "+33615420465" at bounding box center [1105, 407] width 82 height 10
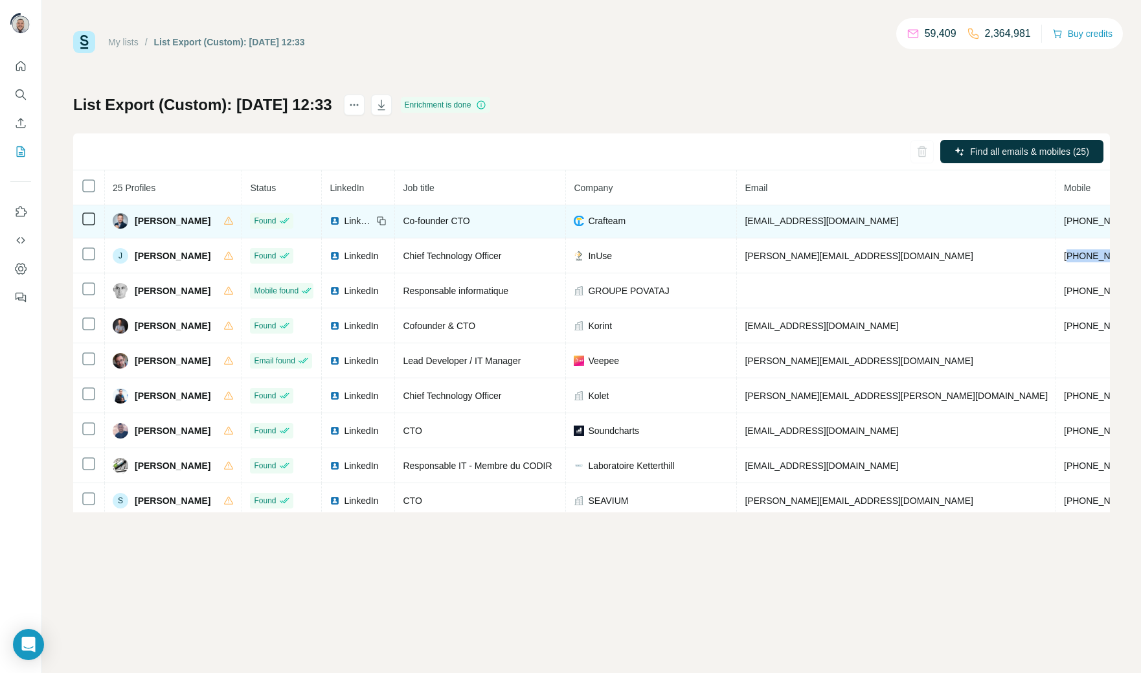
scroll to position [324, 0]
